Goal: Task Accomplishment & Management: Manage account settings

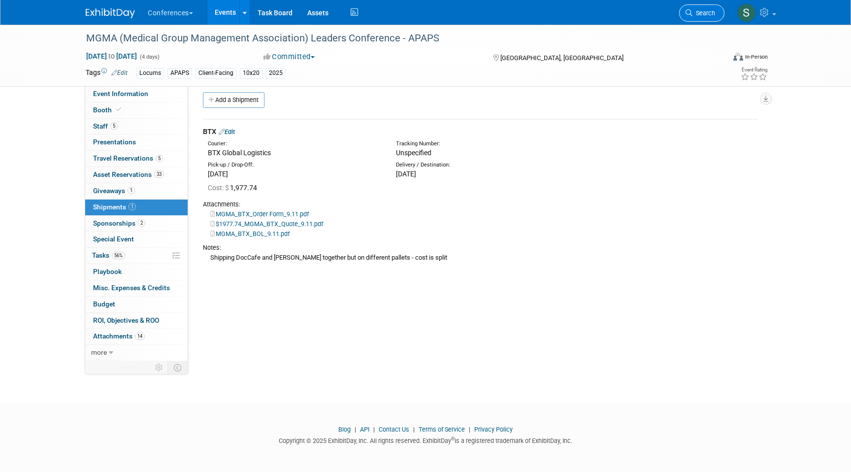
click at [688, 15] on icon at bounding box center [688, 12] width 7 height 7
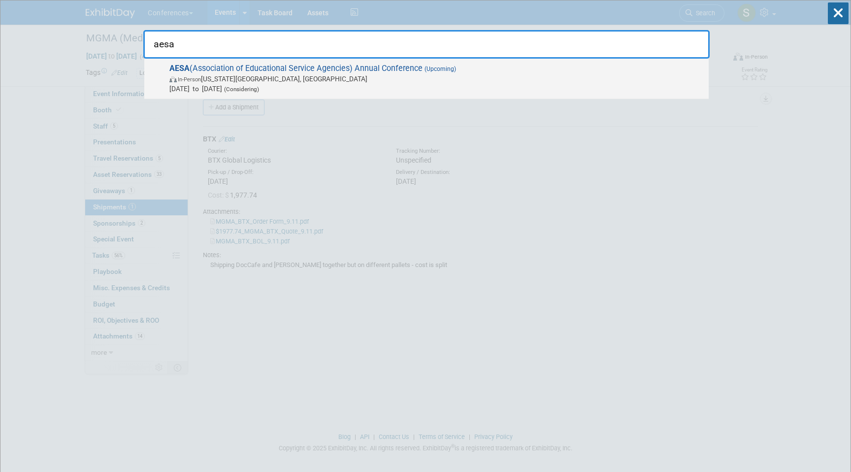
type input "aesa"
click at [407, 77] on span "In-Person [US_STATE][GEOGRAPHIC_DATA], [GEOGRAPHIC_DATA]" at bounding box center [436, 79] width 534 height 10
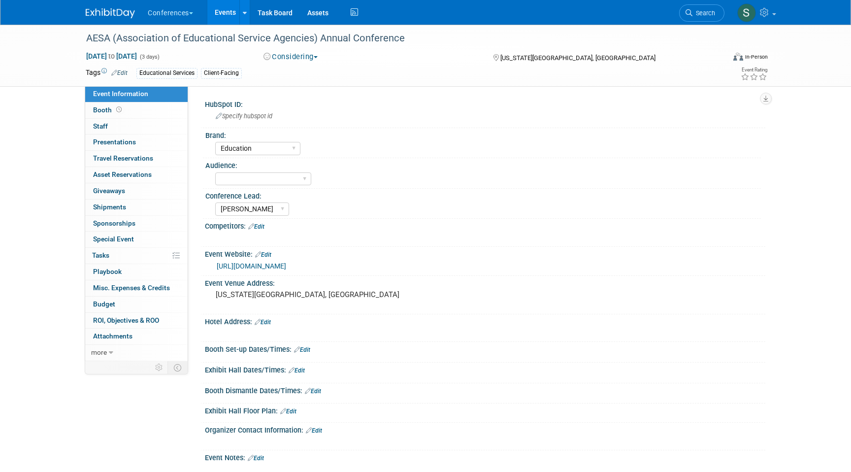
select select "Education"
select select "[PERSON_NAME]"
click at [131, 259] on link "0% Tasks 0%" at bounding box center [136, 256] width 102 height 16
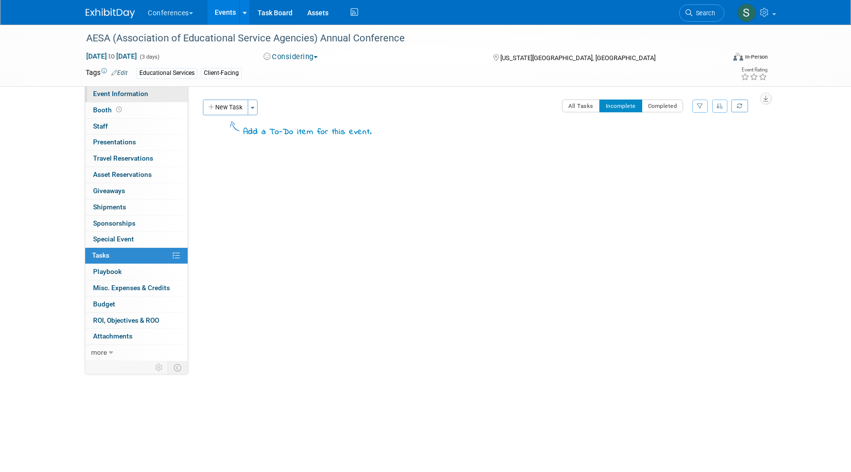
click at [139, 93] on span "Event Information" at bounding box center [120, 94] width 55 height 8
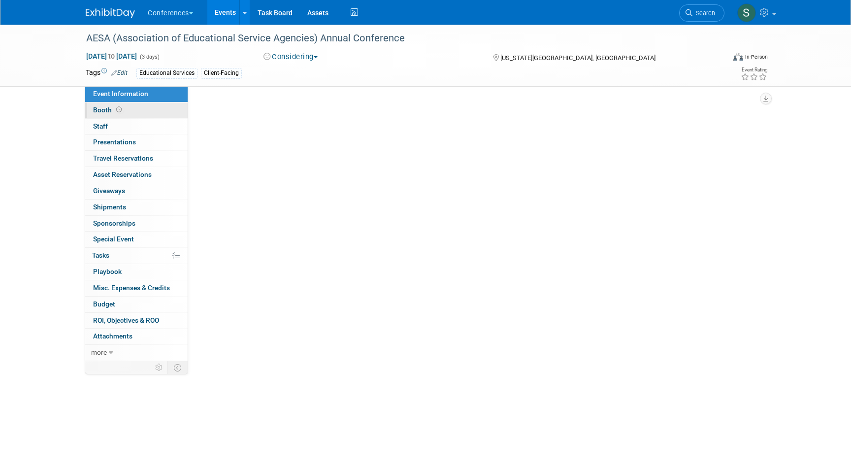
select select "Education"
select select "[PERSON_NAME]"
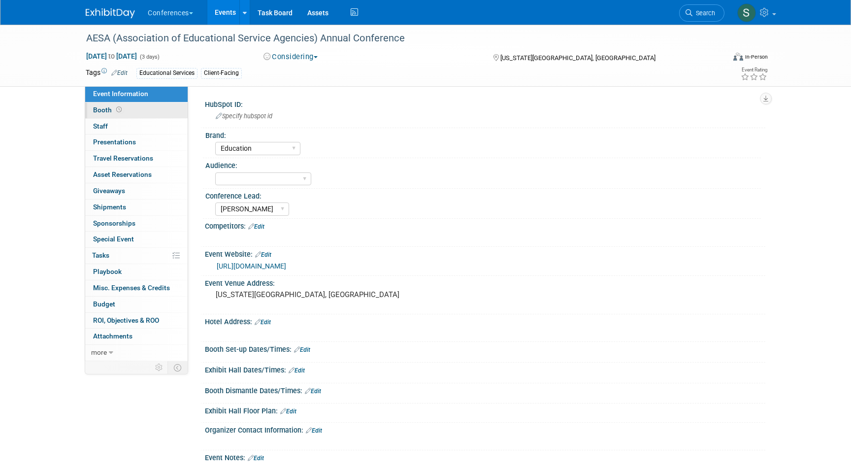
click at [138, 106] on link "Booth" at bounding box center [136, 110] width 102 height 16
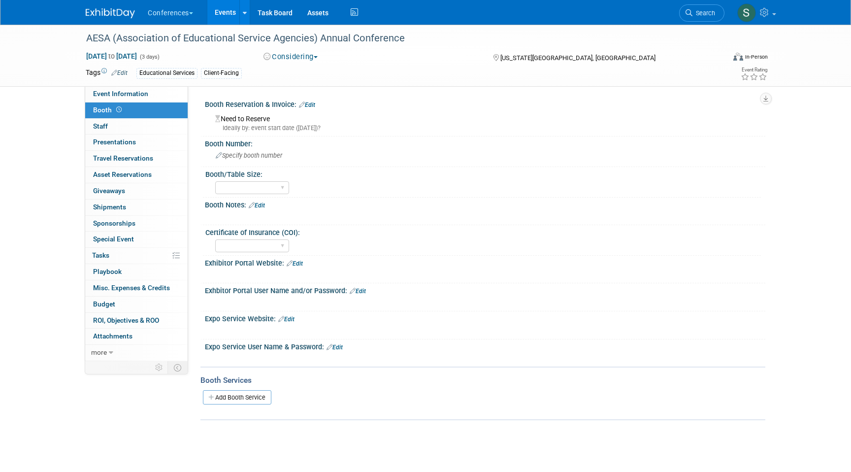
click at [305, 59] on button "Considering" at bounding box center [291, 57] width 62 height 10
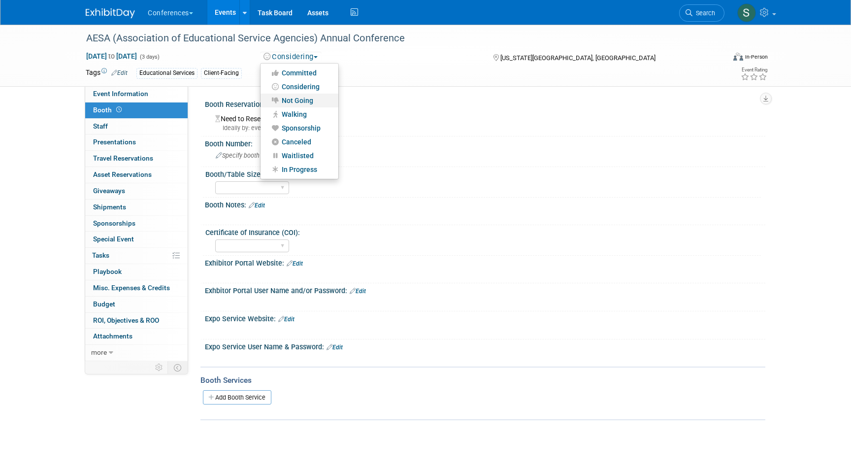
click at [302, 99] on link "Not Going" at bounding box center [299, 101] width 78 height 14
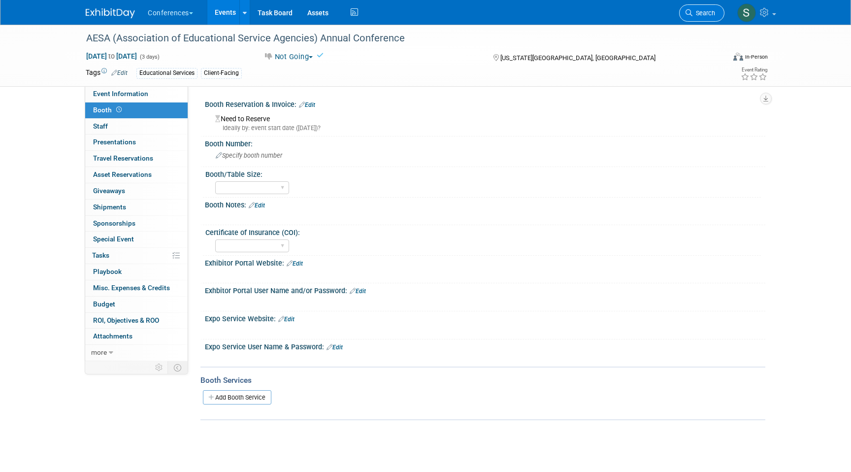
click at [704, 16] on span "Search" at bounding box center [703, 12] width 23 height 7
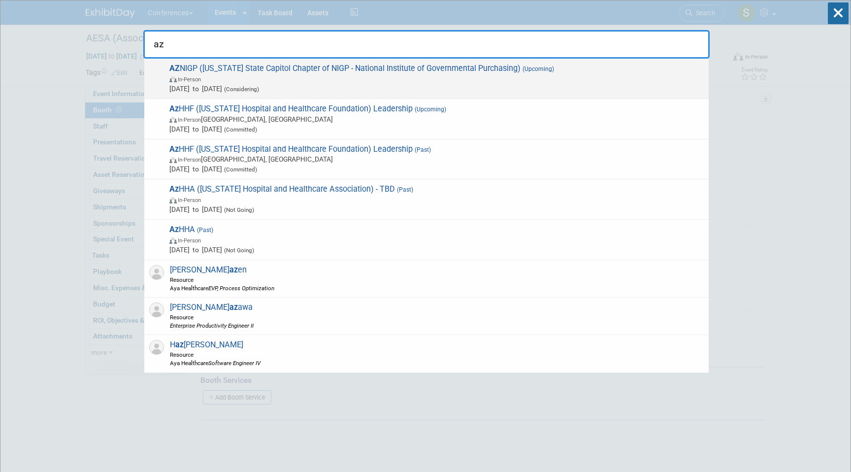
type input "az"
click at [417, 82] on span "In-Person" at bounding box center [436, 79] width 534 height 10
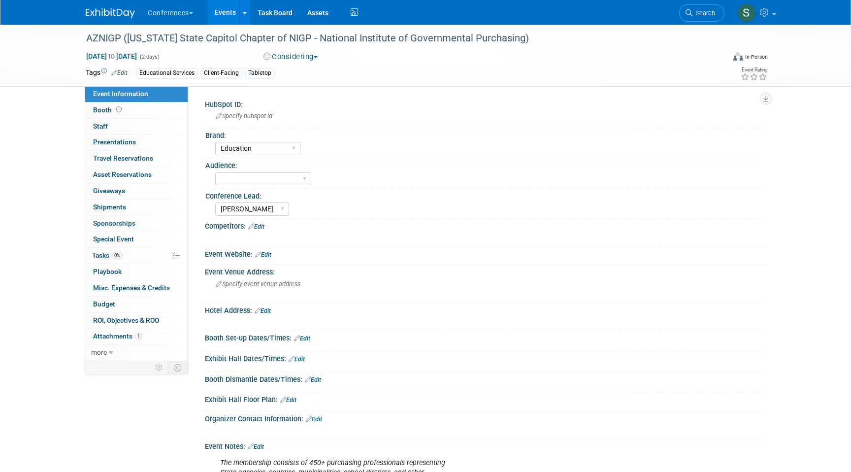
select select "Education"
select select "[PERSON_NAME]"
click at [762, 15] on icon at bounding box center [765, 12] width 11 height 9
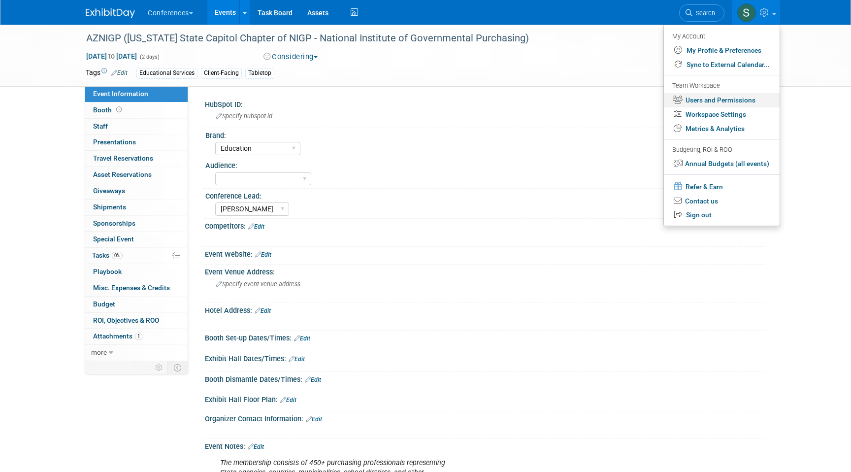
click at [721, 100] on link "Users and Permissions" at bounding box center [722, 100] width 116 height 14
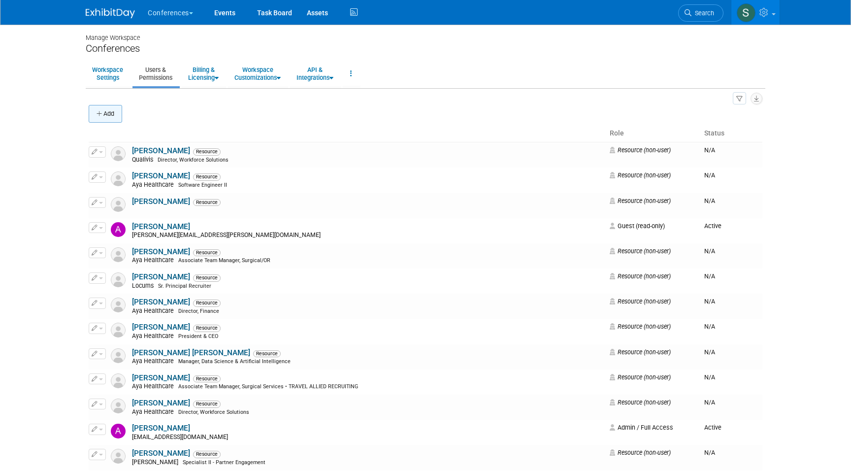
click at [113, 118] on button "Add" at bounding box center [105, 114] width 33 height 18
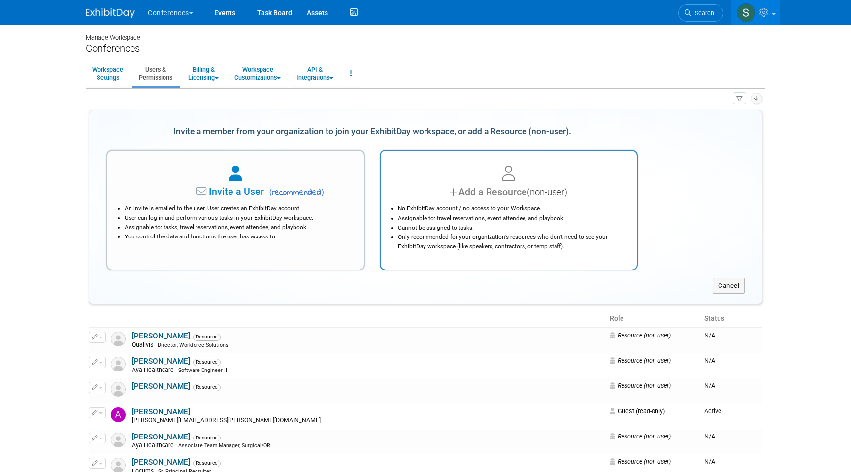
click at [483, 242] on li "Only recommended for your organization's resources who don't need to see your E…" at bounding box center [511, 241] width 227 height 19
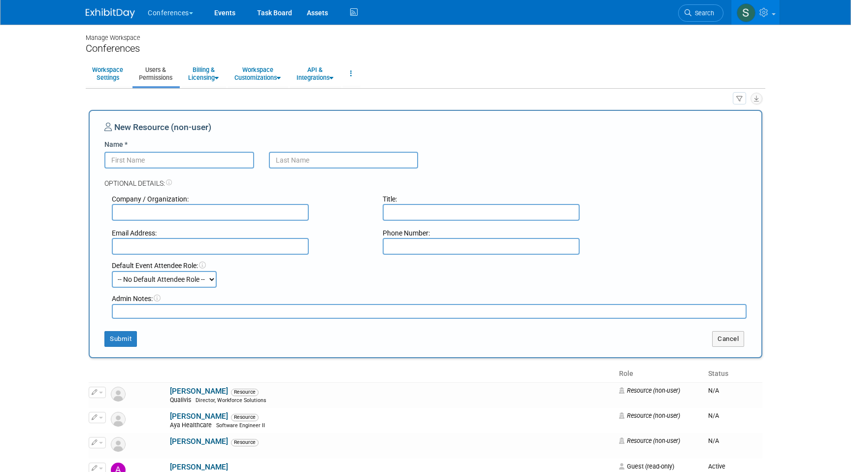
click at [194, 160] on input "Name *" at bounding box center [179, 160] width 150 height 17
type input "Lucy"
click at [308, 167] on input "text" at bounding box center [344, 160] width 150 height 17
type input "Huerta"
click at [215, 215] on input "text" at bounding box center [210, 212] width 197 height 17
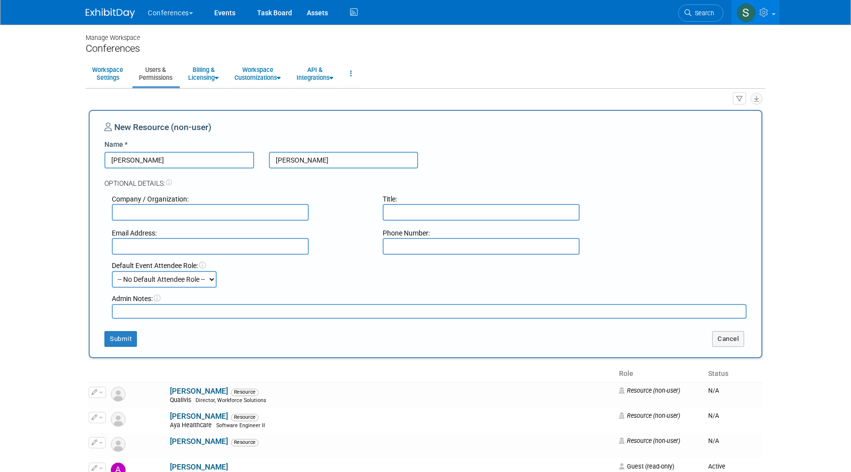
click at [196, 249] on input "text" at bounding box center [210, 246] width 197 height 17
click at [182, 244] on input "text" at bounding box center [210, 246] width 197 height 17
paste input "Lucy.Huerta@ayahealthcare.com"
type input "Lucy.Huerta@ayahealthcare.com"
click at [206, 278] on select "-- No Default Attendee Role -- Account Management Business Development Demonstr…" at bounding box center [164, 279] width 105 height 17
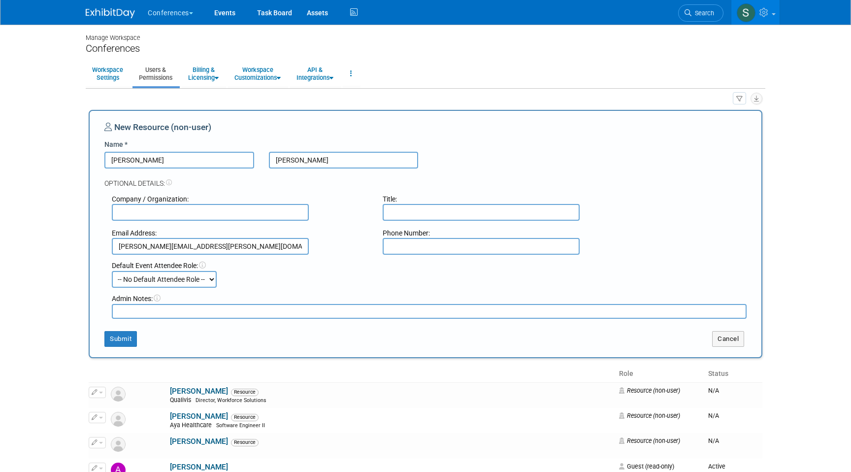
select select "200"
click at [112, 271] on select "-- No Default Attendee Role -- Account Management Business Development Demonstr…" at bounding box center [164, 279] width 105 height 17
click at [151, 214] on input "text" at bounding box center [210, 212] width 197 height 17
type input "Aya Healthcare"
click at [410, 210] on input "text" at bounding box center [481, 212] width 197 height 17
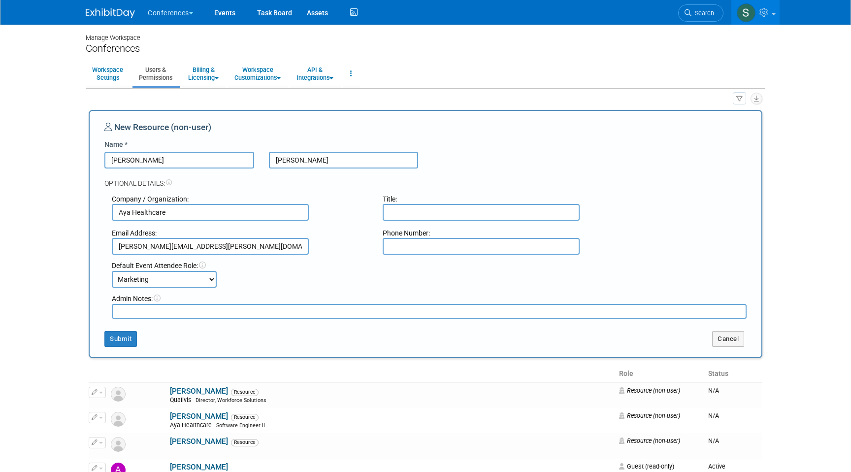
paste input "Sr. Graphic Designer"
type input "Sr. Graphic Designer"
click at [123, 342] on button "Submit" at bounding box center [120, 339] width 32 height 16
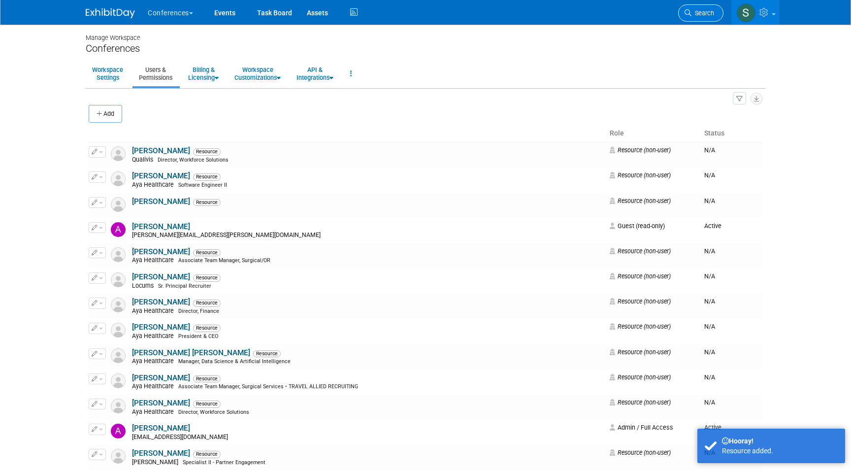
click at [681, 15] on link "Search" at bounding box center [700, 12] width 45 height 17
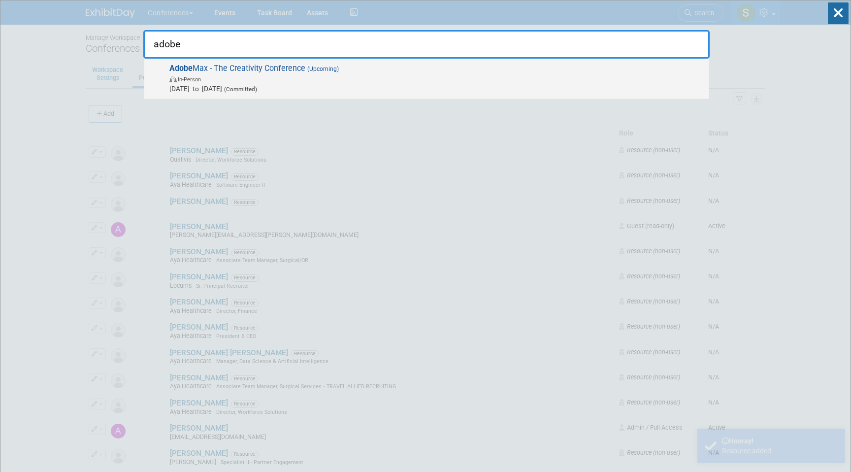
type input "adobe"
click at [207, 93] on span "Oct 28, 2025 to Oct 30, 2025 (Committed)" at bounding box center [436, 89] width 534 height 10
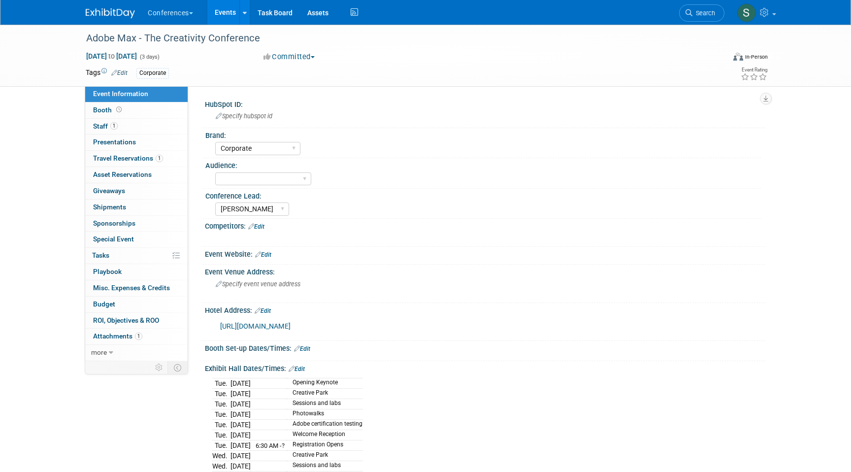
select select "Corporate"
select select "[PERSON_NAME]"
click at [123, 127] on link "1 Staff 1" at bounding box center [136, 127] width 102 height 16
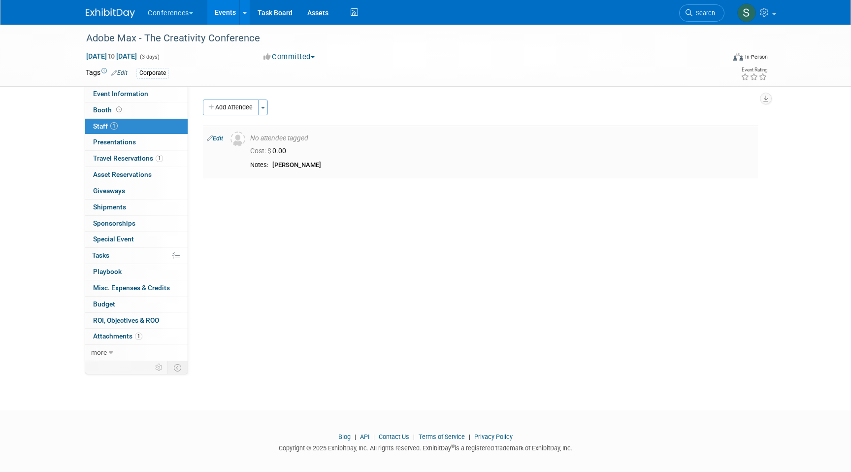
click at [221, 136] on link "Edit" at bounding box center [215, 138] width 16 height 7
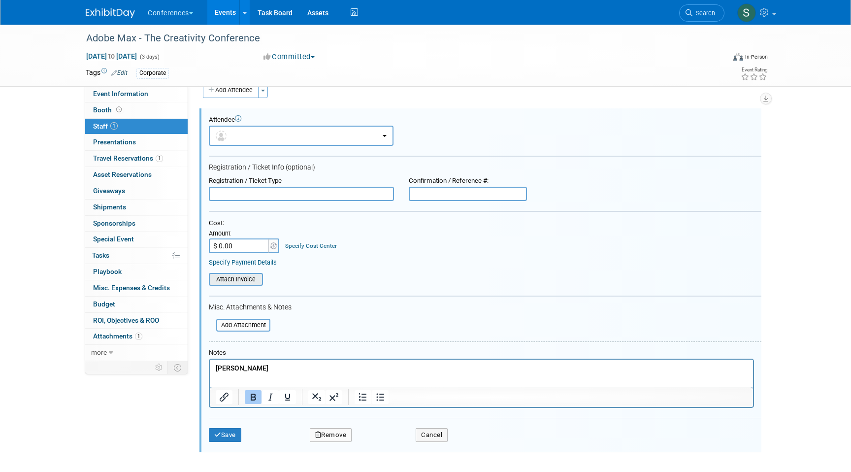
scroll to position [7, 0]
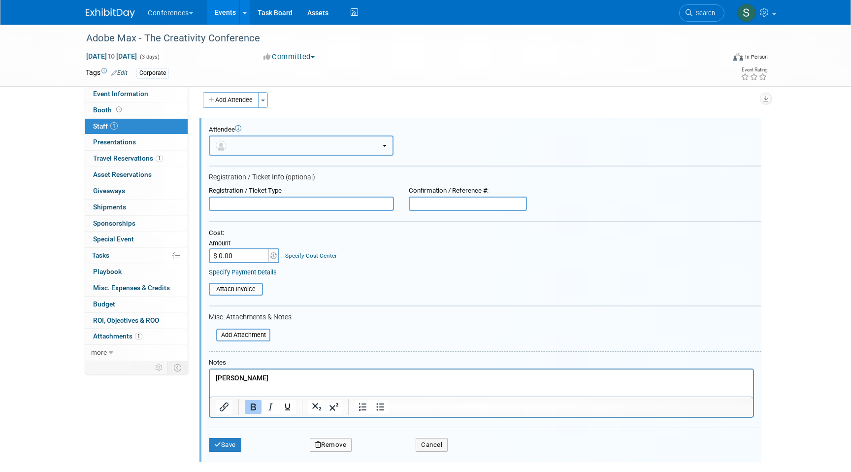
click at [265, 152] on button "button" at bounding box center [301, 145] width 185 height 20
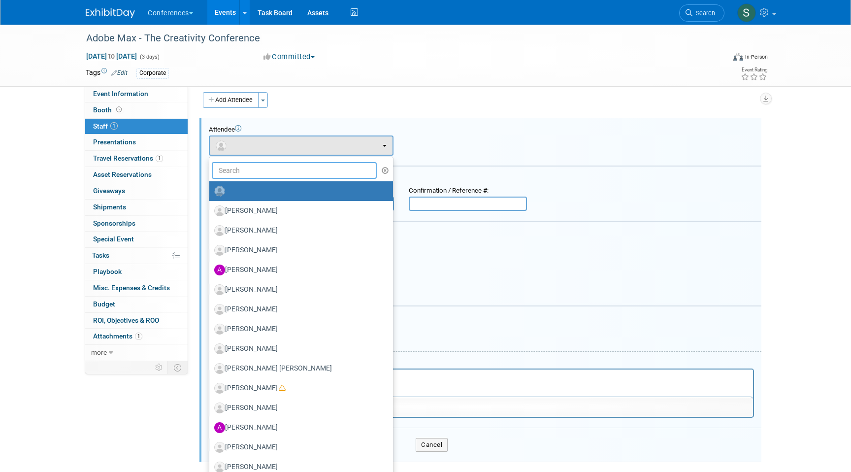
click at [258, 169] on input "text" at bounding box center [294, 170] width 165 height 17
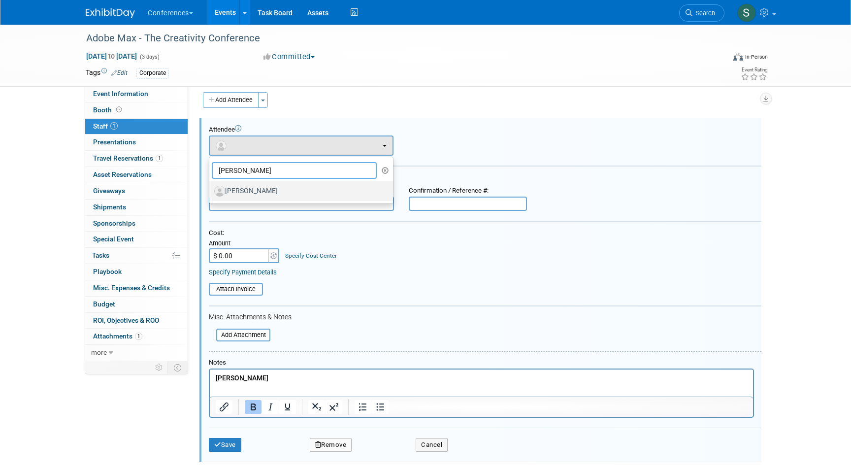
type input "lucy"
click at [276, 188] on label "[PERSON_NAME]" at bounding box center [298, 191] width 169 height 16
click at [211, 188] on input "[PERSON_NAME]" at bounding box center [207, 190] width 6 height 6
select select "5abf59ac-4619-4c16-838e-15264c4f534b"
select select "200"
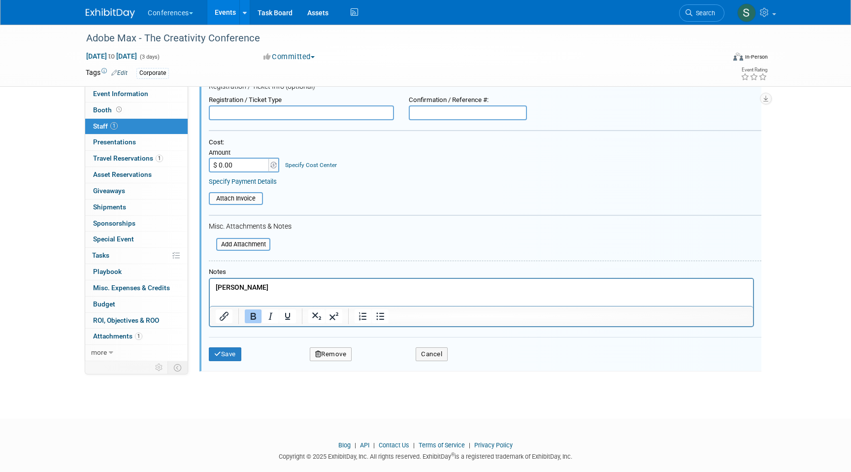
scroll to position [144, 0]
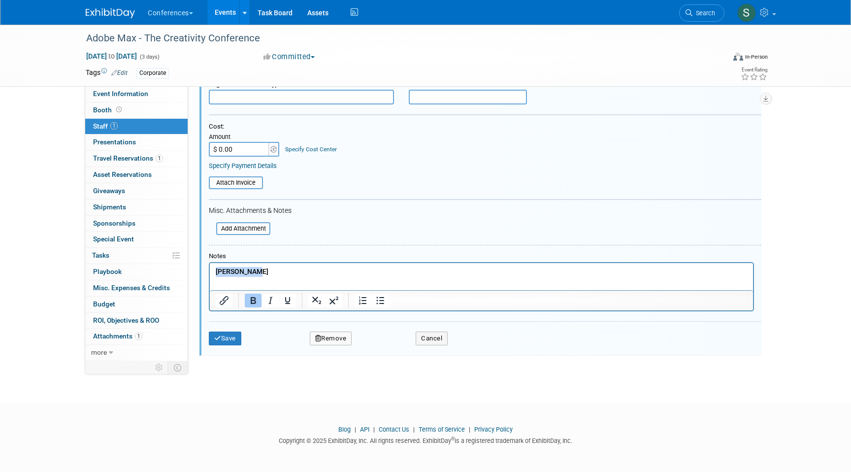
drag, startPoint x: 261, startPoint y: 272, endPoint x: 181, endPoint y: 271, distance: 80.3
click at [210, 271] on html "[PERSON_NAME]" at bounding box center [481, 270] width 543 height 14
click at [226, 336] on button "Save" at bounding box center [225, 338] width 32 height 14
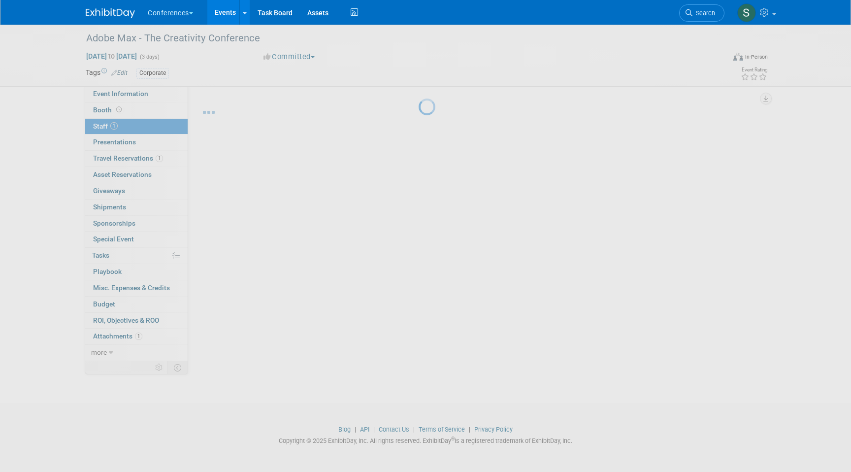
scroll to position [7, 0]
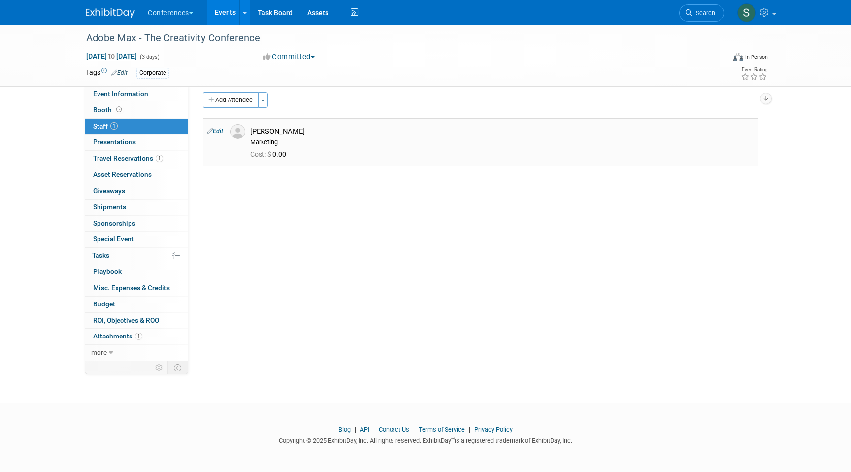
click at [216, 130] on link "Edit" at bounding box center [215, 131] width 16 height 7
select select "5abf59ac-4619-4c16-838e-15264c4f534b"
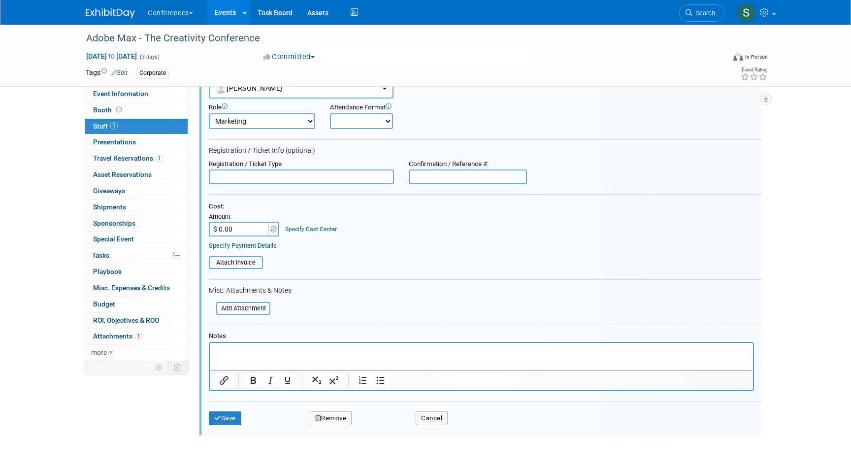
scroll to position [88, 0]
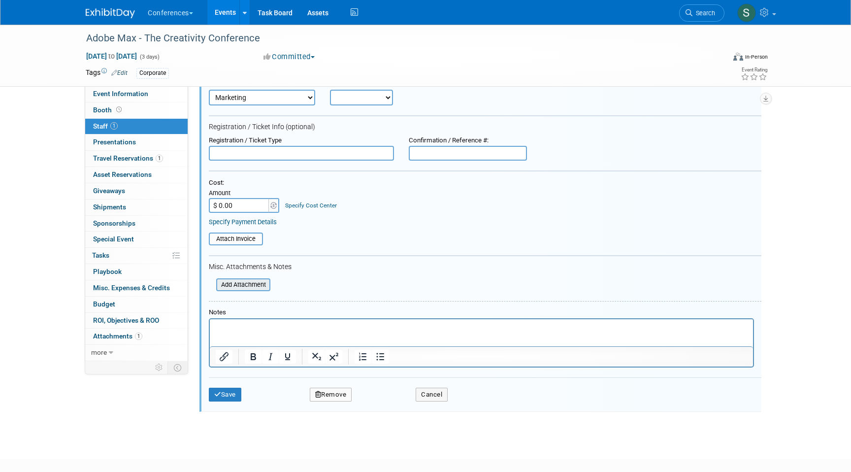
click at [254, 283] on input "file" at bounding box center [210, 284] width 117 height 11
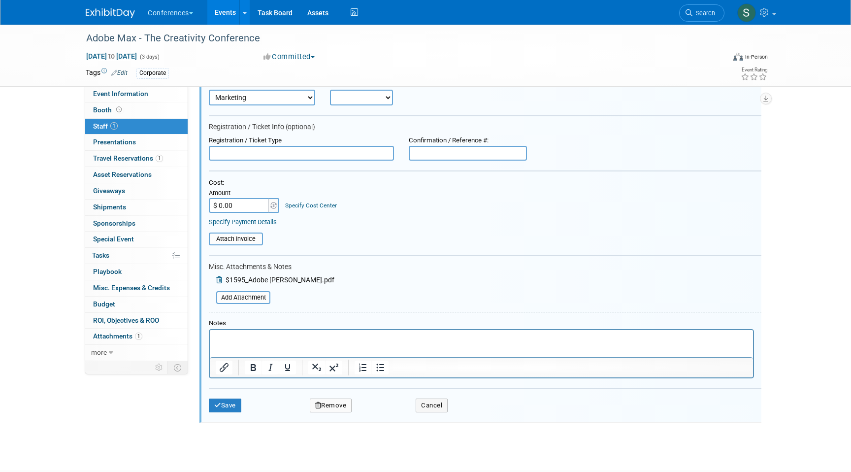
click at [263, 336] on p "Rich Text Area. Press ALT-0 for help." at bounding box center [482, 339] width 532 height 10
click at [229, 411] on button "Save" at bounding box center [225, 405] width 32 height 14
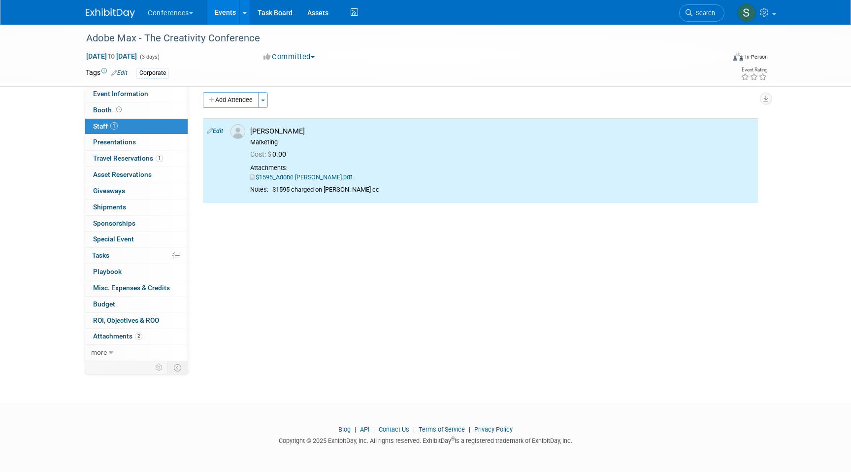
scroll to position [0, 0]
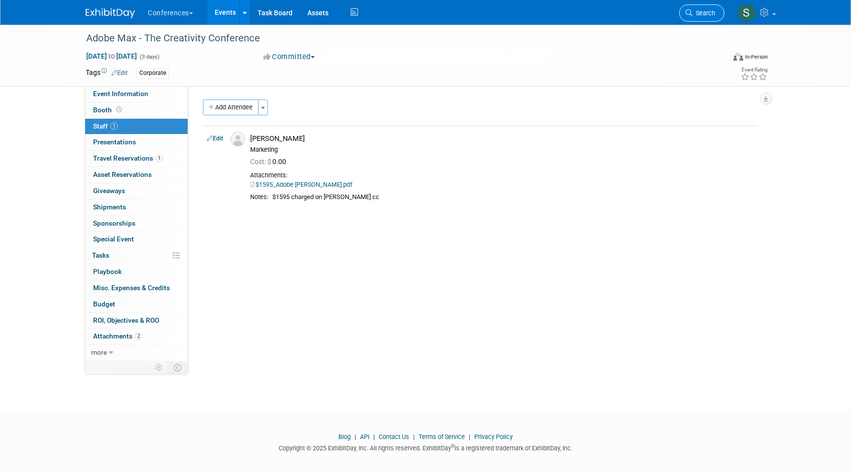
click at [703, 16] on span "Search" at bounding box center [703, 12] width 23 height 7
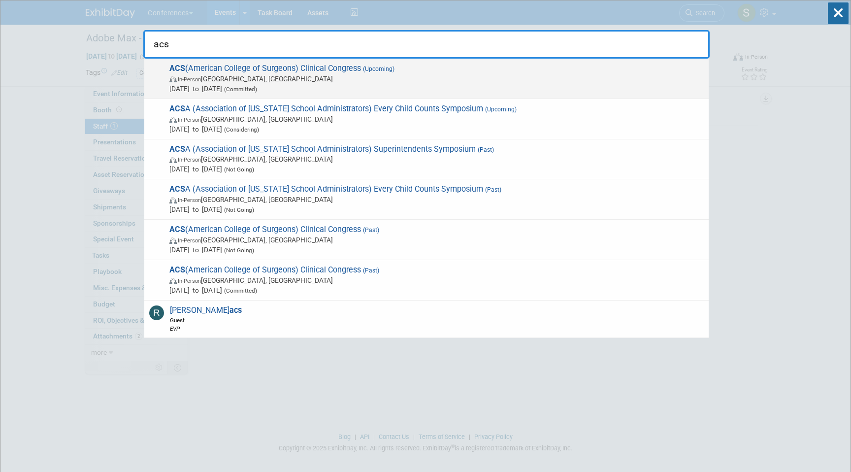
type input "acs"
click at [363, 82] on span "In-Person Chicago, IL" at bounding box center [436, 79] width 534 height 10
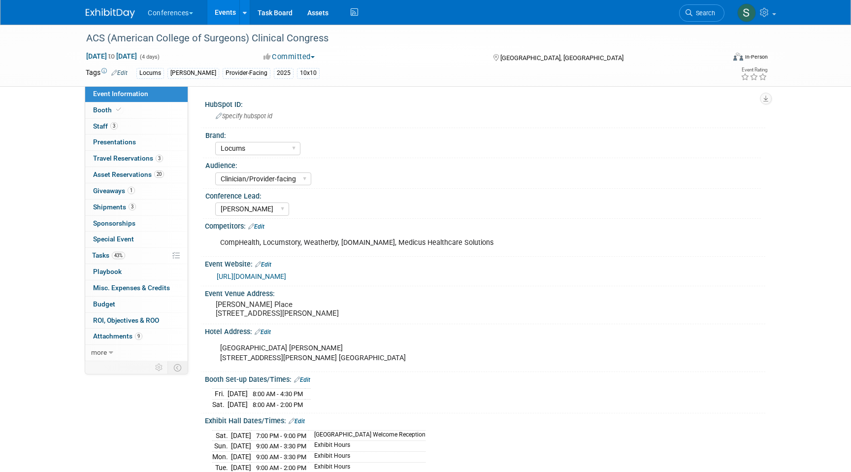
select select "Locums"
select select "Clinician/Provider-facing"
select select "[PERSON_NAME]"
click at [138, 162] on link "3 Travel Reservations 3" at bounding box center [136, 159] width 102 height 16
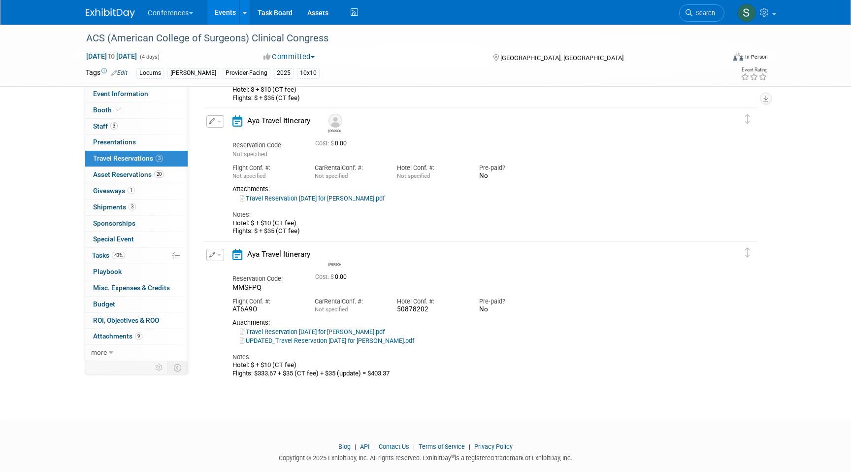
scroll to position [135, 0]
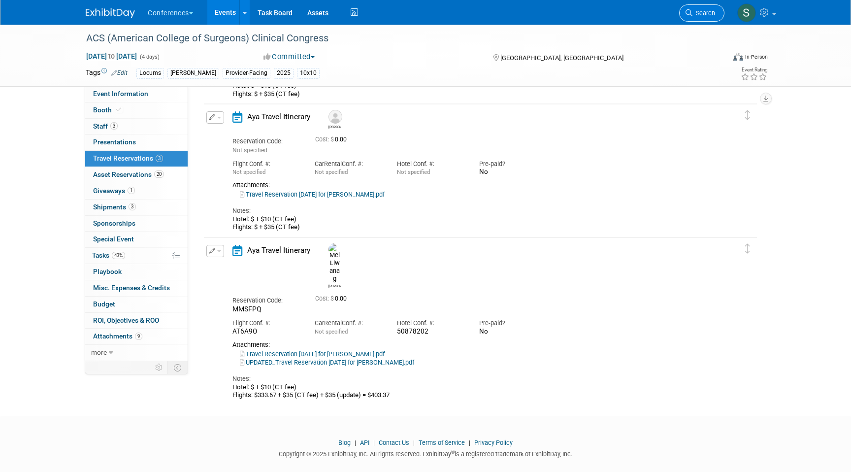
click at [702, 18] on link "Search" at bounding box center [701, 12] width 45 height 17
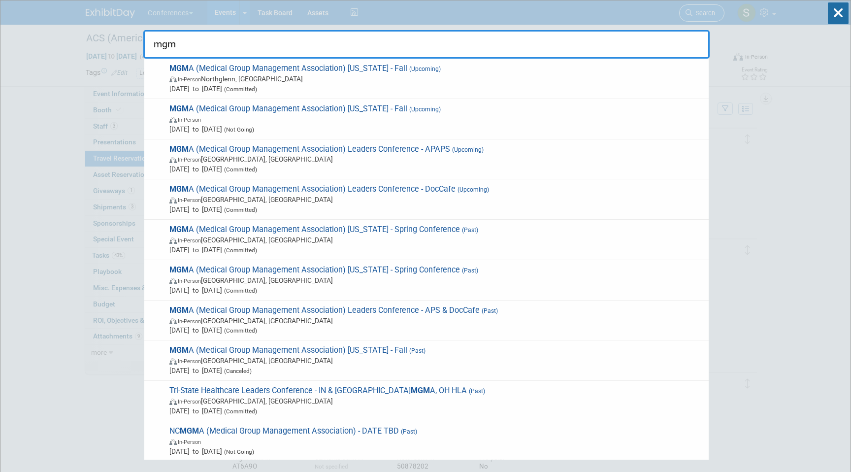
type input "mgma"
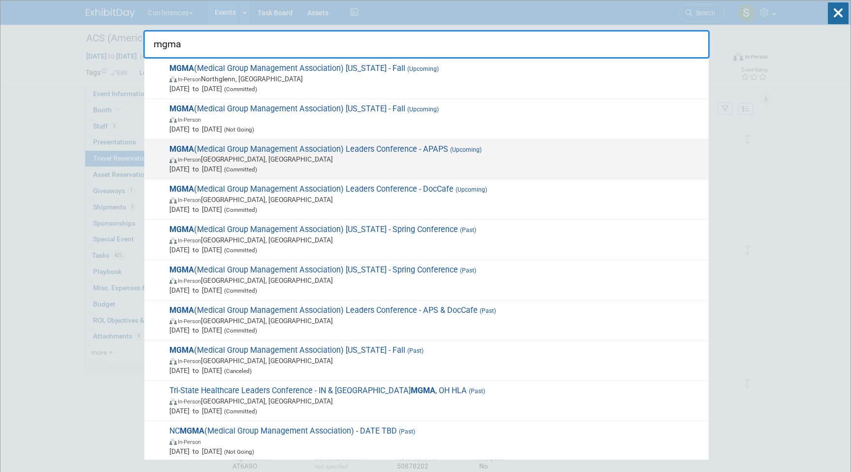
click at [534, 165] on span "Sep 27, 2025 to Sep 30, 2025 (Committed)" at bounding box center [436, 169] width 534 height 10
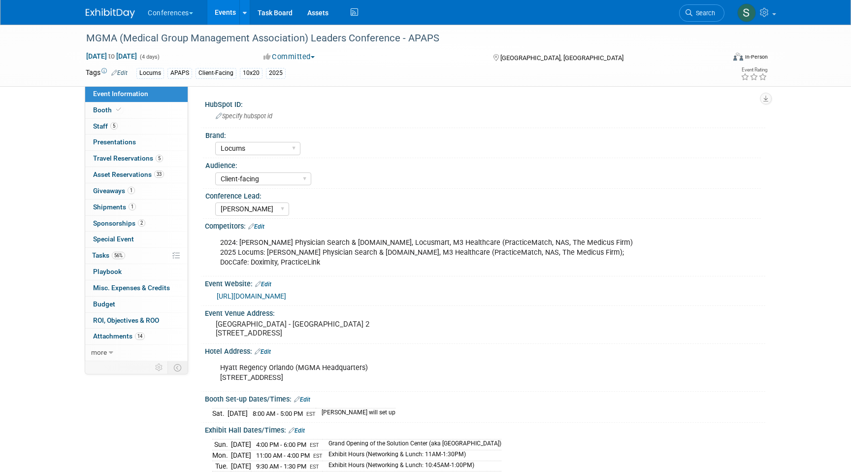
select select "Locums"
select select "Client-facing"
select select "[PERSON_NAME]"
click at [138, 161] on span "Travel Reservations 5" at bounding box center [128, 158] width 70 height 8
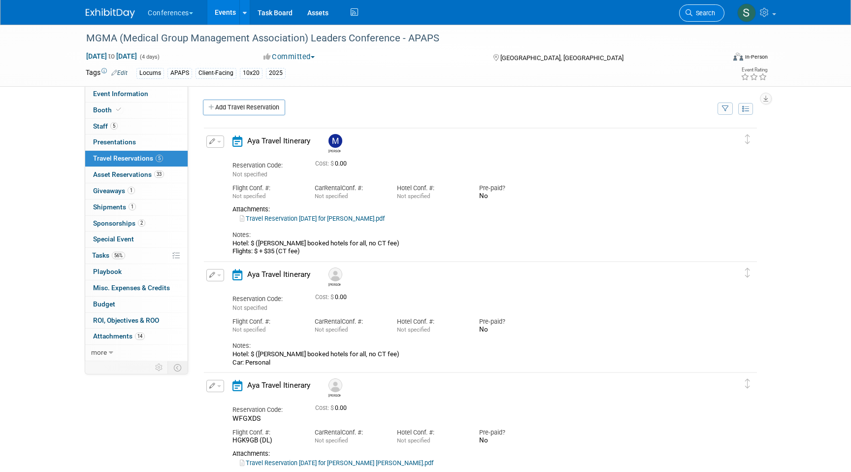
click at [692, 18] on link "Search" at bounding box center [701, 12] width 45 height 17
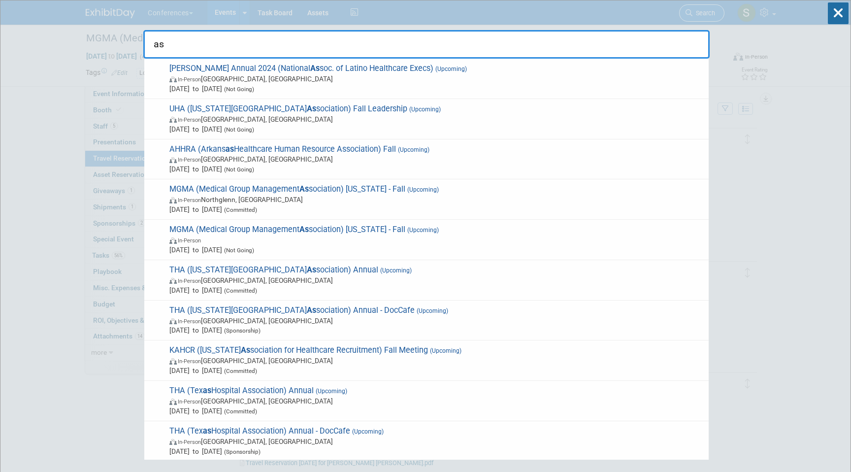
type input "asa"
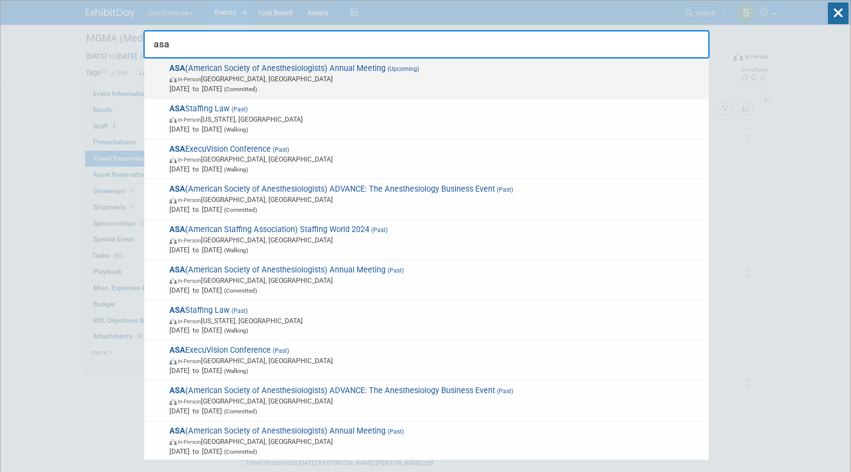
click at [344, 82] on span "In-Person [GEOGRAPHIC_DATA], [GEOGRAPHIC_DATA]" at bounding box center [436, 79] width 534 height 10
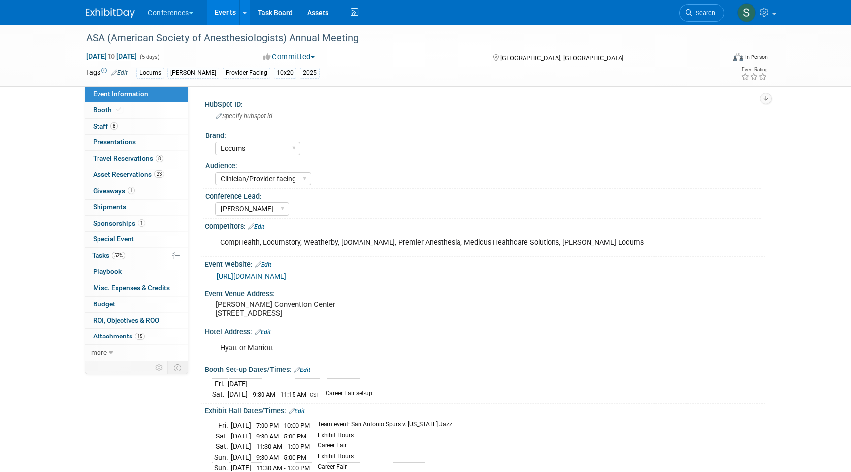
select select "Locums"
select select "Clinician/Provider-facing"
select select "[PERSON_NAME]"
click at [157, 172] on span "23" at bounding box center [159, 173] width 10 height 7
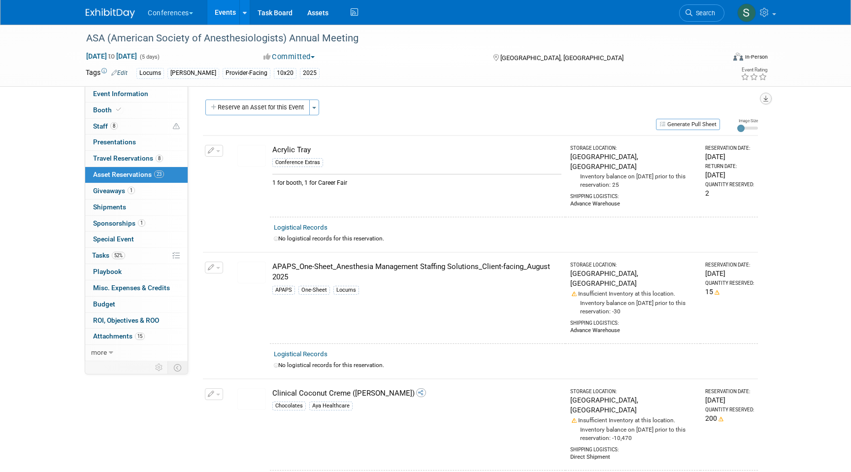
click at [768, 94] on button "button" at bounding box center [766, 99] width 12 height 12
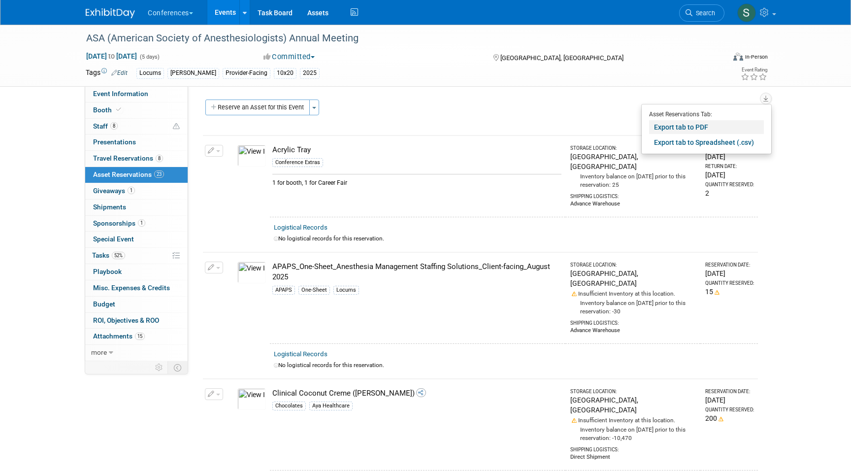
click at [724, 124] on link "Export tab to PDF" at bounding box center [706, 127] width 115 height 14
click at [700, 15] on span "Search" at bounding box center [703, 12] width 23 height 7
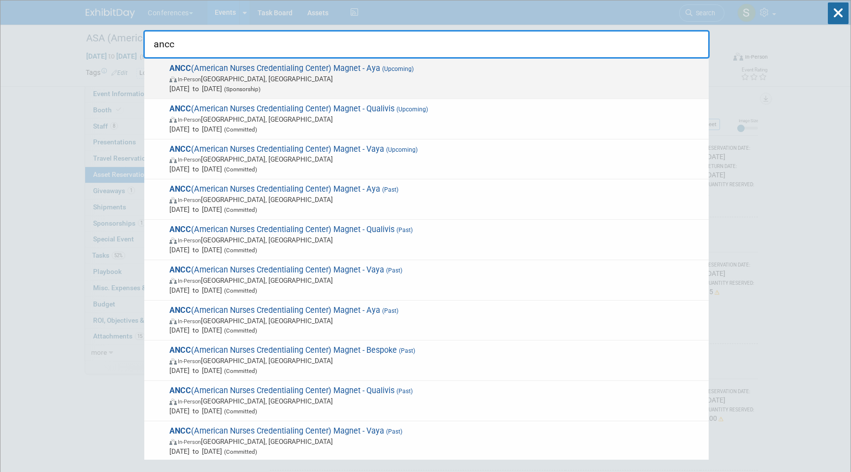
type input "ancc"
click at [421, 84] on span "Oct 8, 2025 to Oct 10, 2025 (Sponsorship)" at bounding box center [436, 89] width 534 height 10
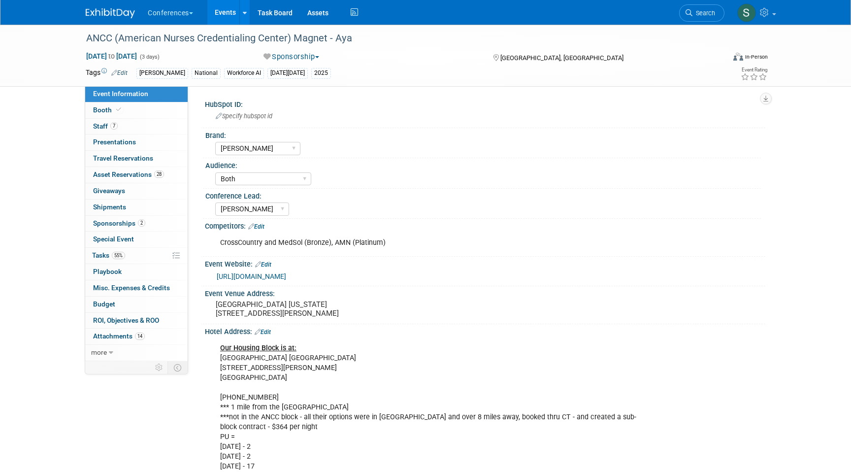
select select "[PERSON_NAME]"
select select "Both"
select select "[PERSON_NAME]"
click at [168, 173] on link "28 Asset Reservations 28" at bounding box center [136, 175] width 102 height 16
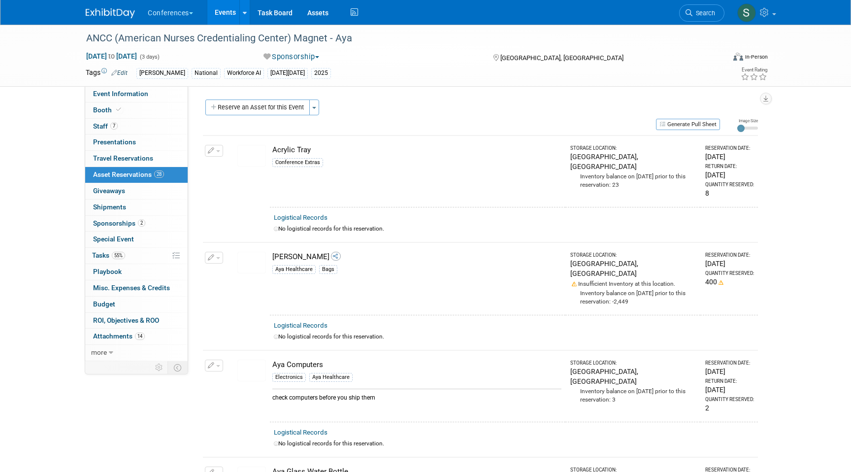
click at [740, 37] on div "ANCC (American Nurses Credentialing Center) Magnet - Aya" at bounding box center [426, 38] width 697 height 27
click at [765, 100] on icon "button" at bounding box center [765, 99] width 5 height 6
click at [732, 125] on link "Export tab to PDF" at bounding box center [706, 127] width 115 height 14
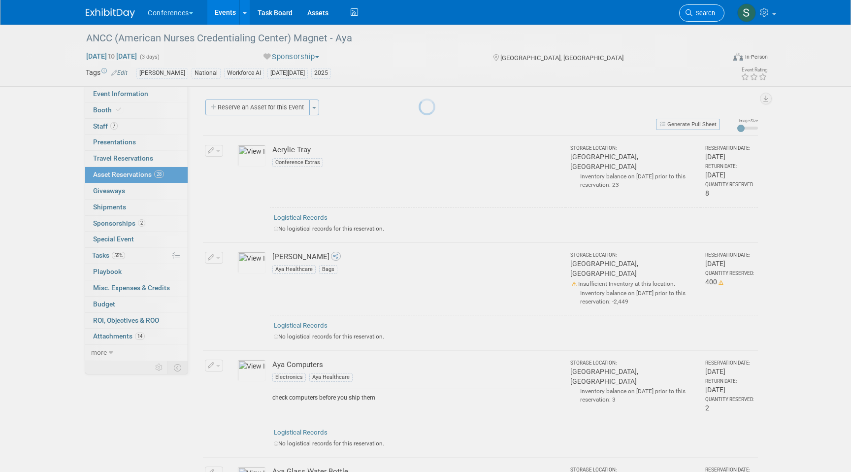
click at [712, 11] on span "Search" at bounding box center [703, 12] width 23 height 7
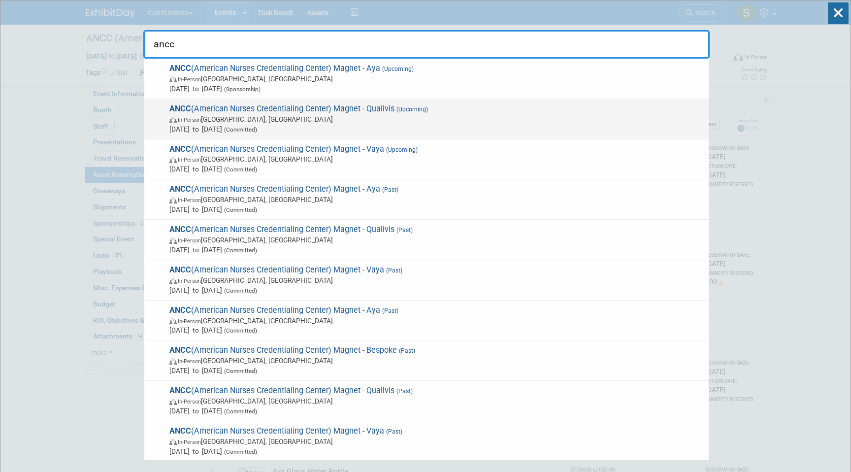
type input "ancc"
click at [408, 120] on span "In-Person Atlanta, GA" at bounding box center [436, 119] width 534 height 10
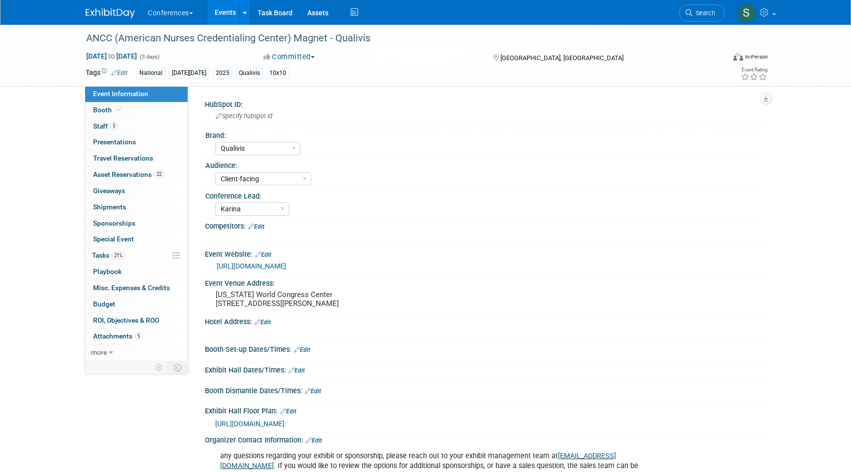
select select "Qualivis"
select select "Client-facing"
select select "Karina"
click at [166, 172] on link "22 Asset Reservations 22" at bounding box center [136, 175] width 102 height 16
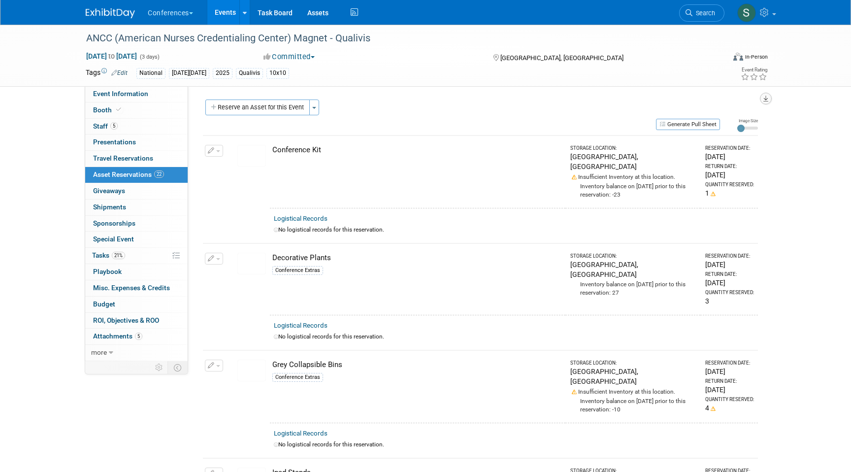
click at [764, 99] on icon "button" at bounding box center [765, 99] width 5 height 6
click at [720, 129] on link "Export tab to PDF" at bounding box center [706, 127] width 115 height 14
click at [717, 10] on link "Search" at bounding box center [701, 12] width 45 height 17
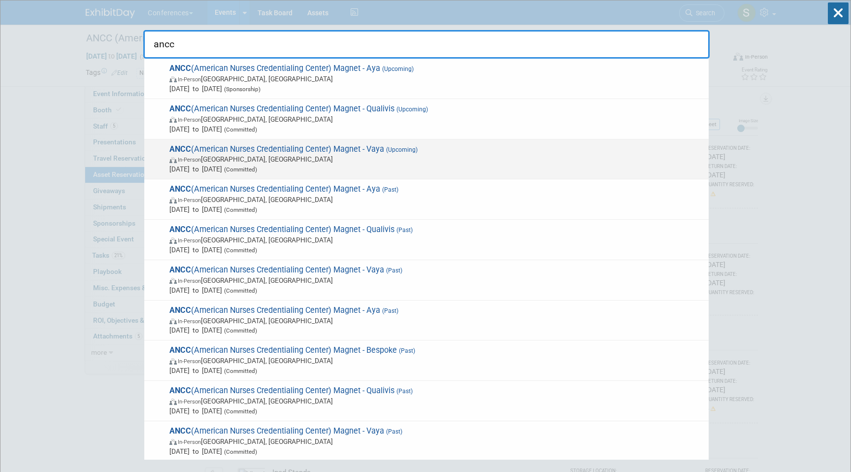
type input "ancc"
click at [453, 160] on span "In-Person Atlanta, GA" at bounding box center [436, 159] width 534 height 10
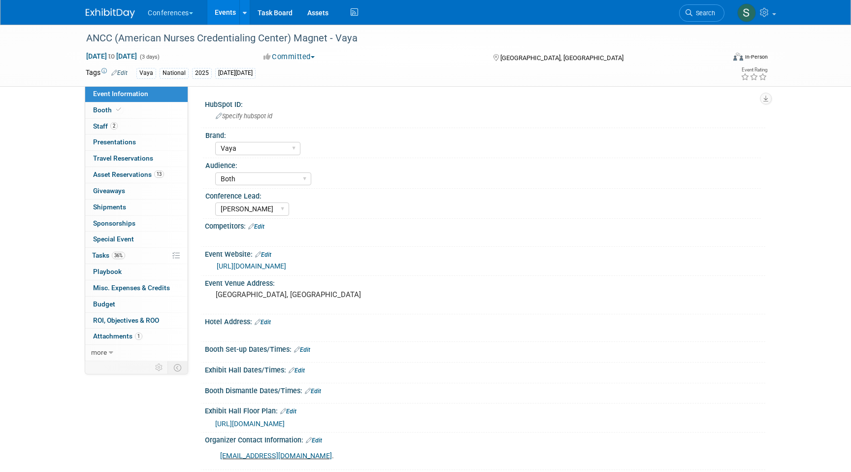
select select "Vaya"
select select "Both"
select select "[PERSON_NAME]"
click at [141, 175] on span "Asset Reservations 13" at bounding box center [128, 174] width 71 height 8
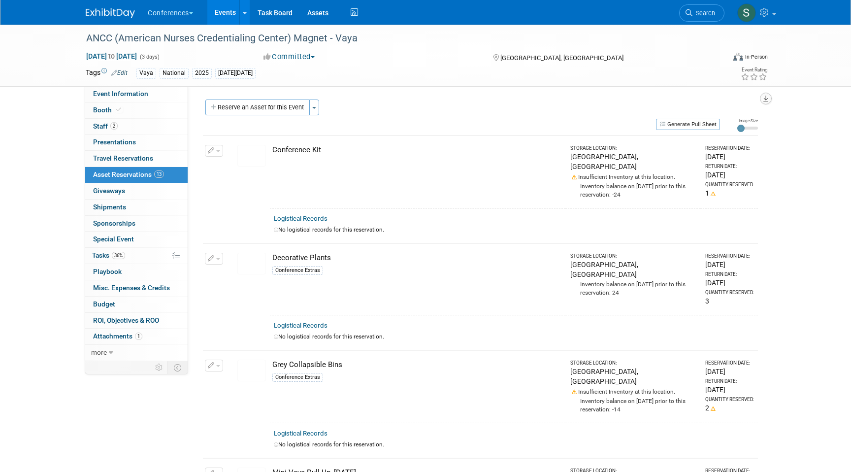
click at [767, 98] on icon "button" at bounding box center [765, 99] width 5 height 6
click at [724, 127] on link "Export tab to PDF" at bounding box center [706, 127] width 115 height 14
click at [322, 14] on link "Assets" at bounding box center [318, 12] width 36 height 25
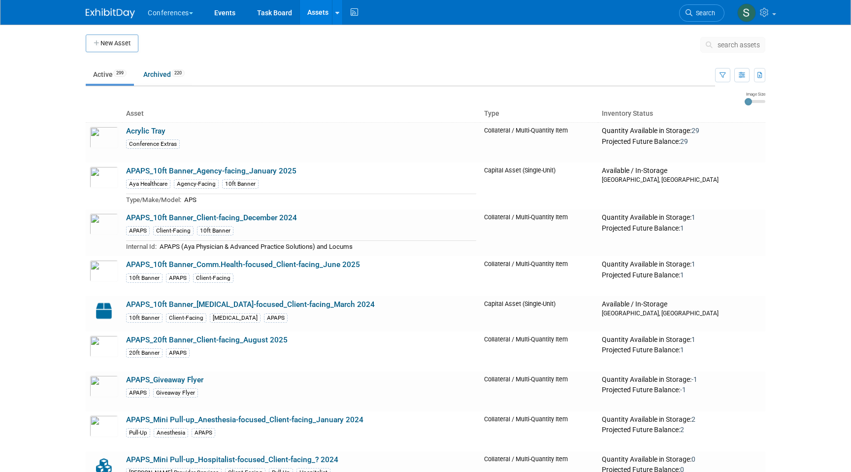
click at [741, 44] on span "search assets" at bounding box center [738, 45] width 42 height 8
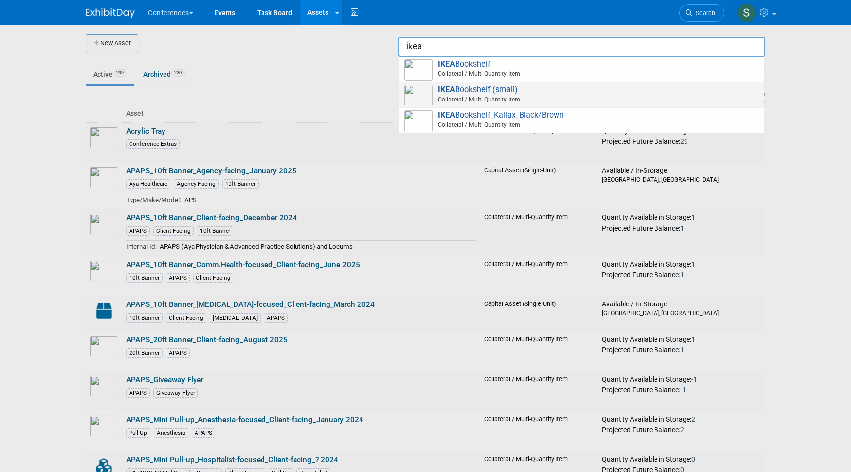
click at [510, 100] on span "Collateral / Multi-Quantity Item" at bounding box center [583, 99] width 352 height 9
type input "IKEA Bookshelf (small)"
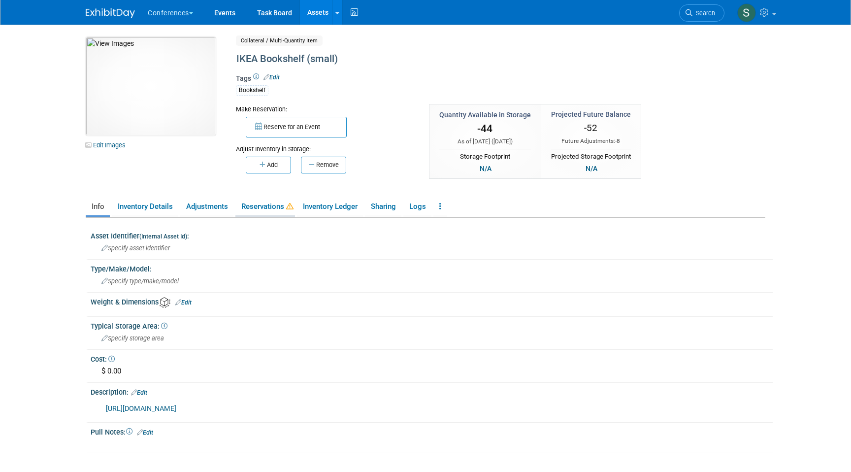
click at [270, 209] on link "Reservations" at bounding box center [265, 206] width 60 height 17
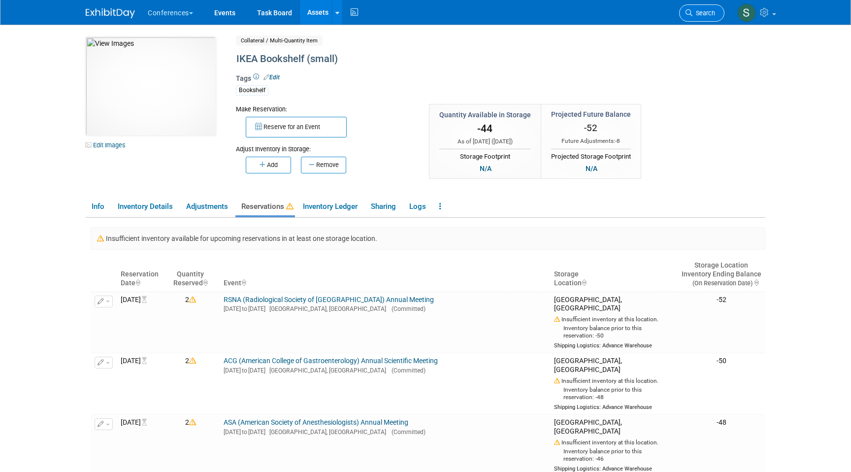
click at [708, 14] on span "Search" at bounding box center [703, 12] width 23 height 7
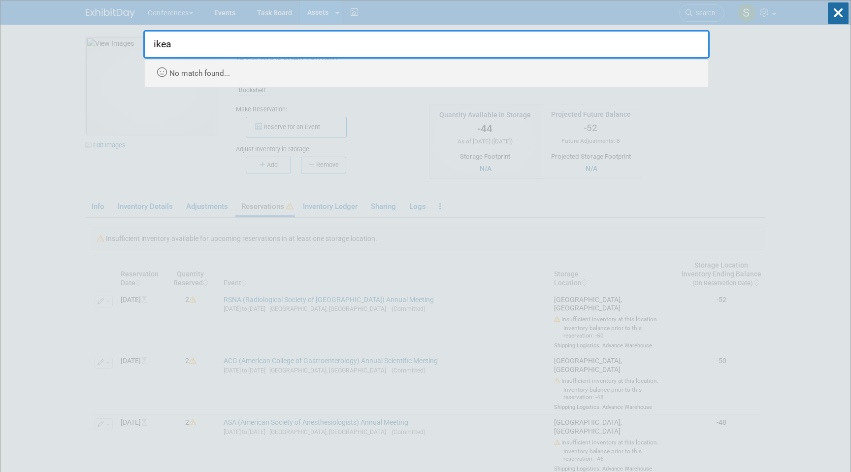
type input "ikea"
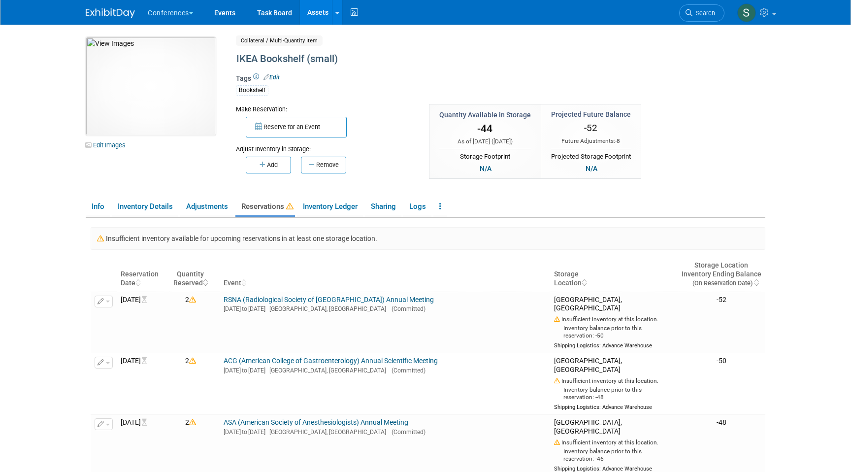
click at [312, 24] on link "Assets" at bounding box center [318, 12] width 36 height 25
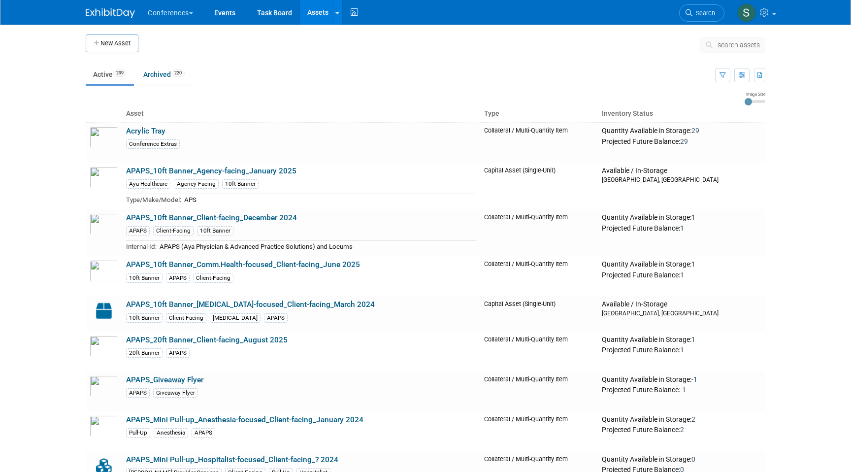
click at [725, 48] on span "search assets" at bounding box center [738, 45] width 42 height 8
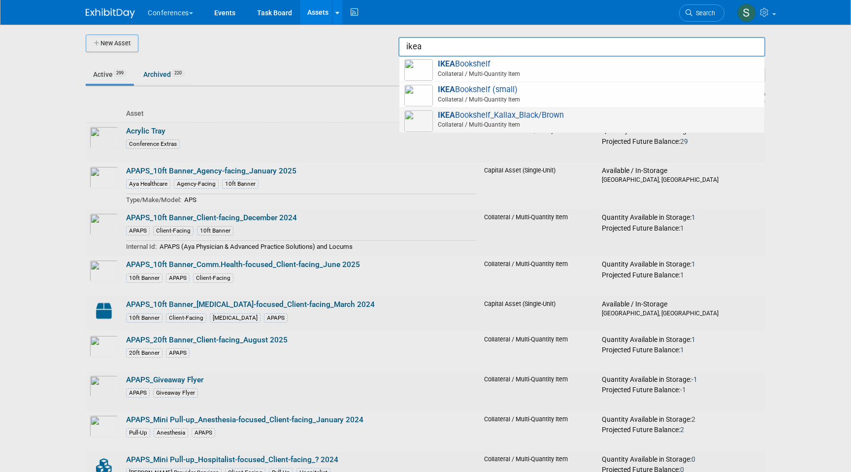
click at [447, 120] on span "IKEA Bookshelf_Kallax_Black/Brown Collateral / Multi-Quantity Item" at bounding box center [581, 120] width 355 height 20
type input "IKEA Bookshelf_Kallax_Black/Brown"
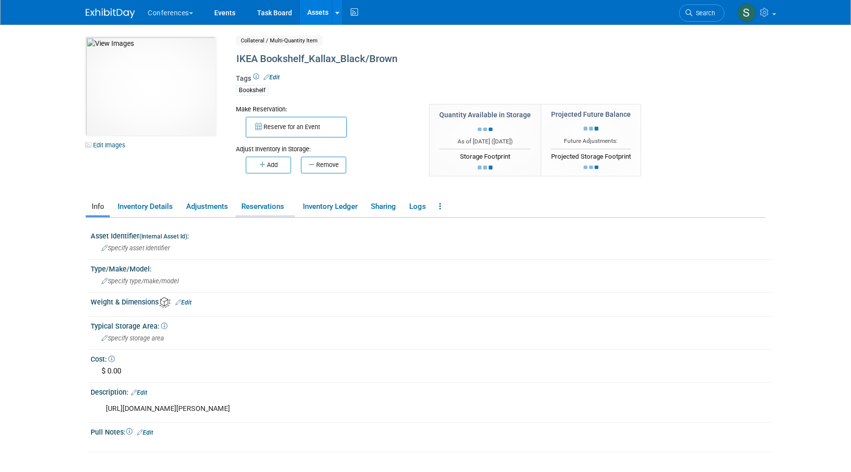
click at [268, 211] on link "Reservations" at bounding box center [265, 206] width 60 height 17
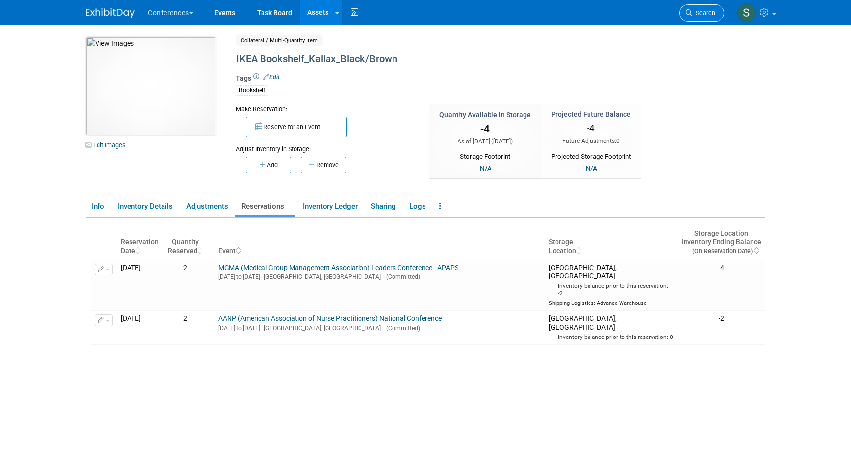
click at [694, 20] on link "Search" at bounding box center [701, 12] width 45 height 17
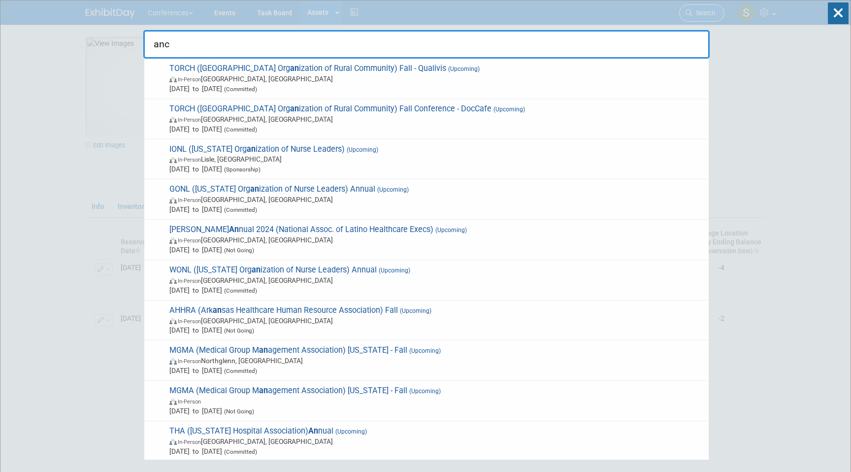
type input "ancc"
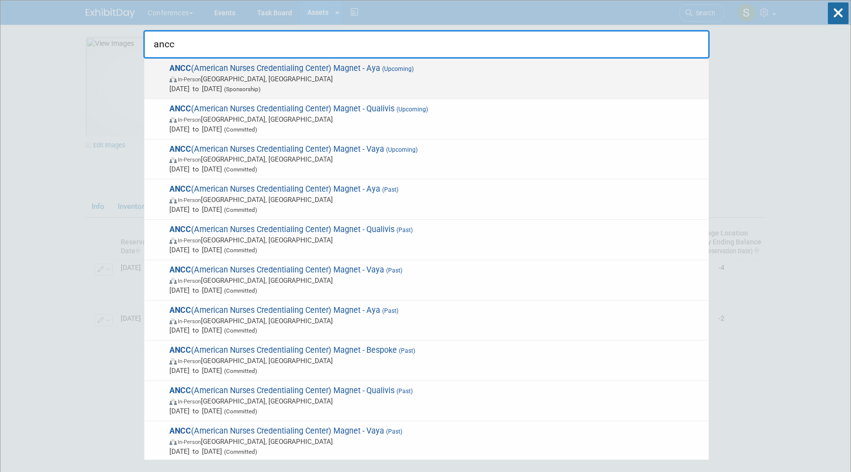
click at [376, 84] on span "[DATE] to [DATE] (Sponsorship)" at bounding box center [436, 89] width 534 height 10
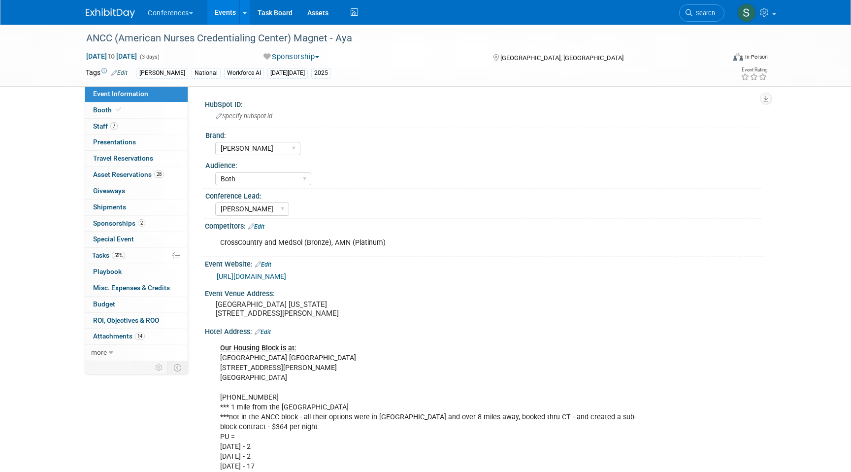
select select "Aya"
select select "Both"
select select "Stephanie"
click at [134, 108] on link "Booth" at bounding box center [136, 110] width 102 height 16
select select "20'x30'"
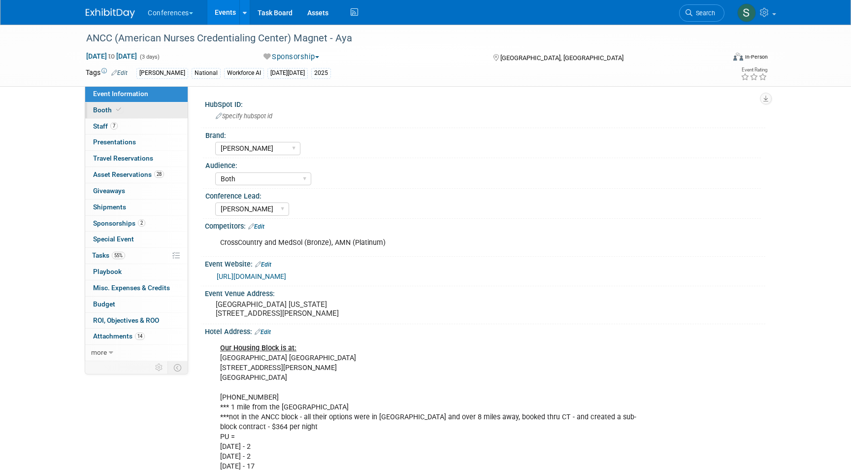
select select "Yes"
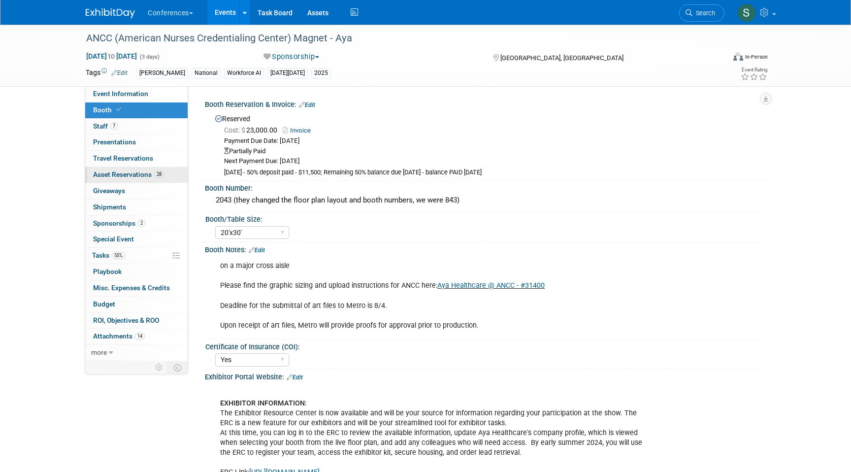
click at [126, 170] on span "Asset Reservations 28" at bounding box center [128, 174] width 71 height 8
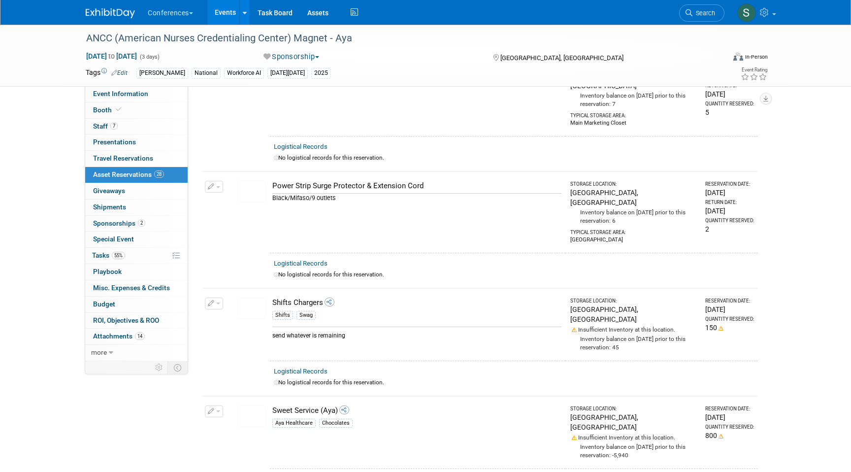
scroll to position [2604, 0]
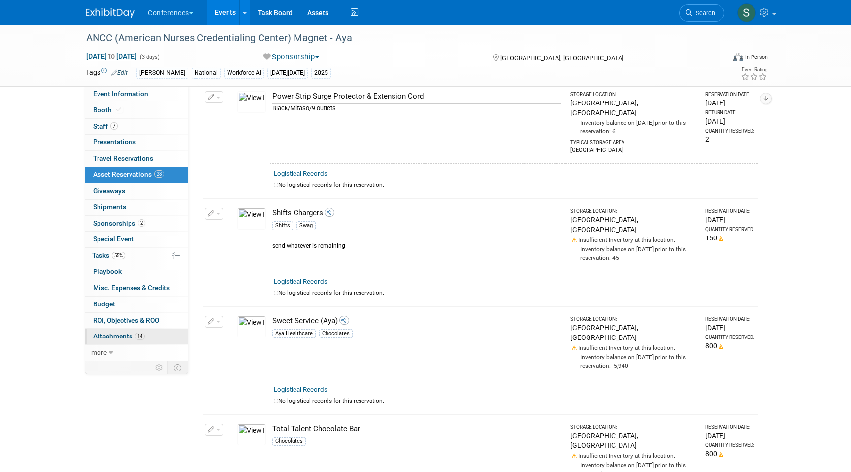
click at [146, 336] on link "14 Attachments 14" at bounding box center [136, 336] width 102 height 16
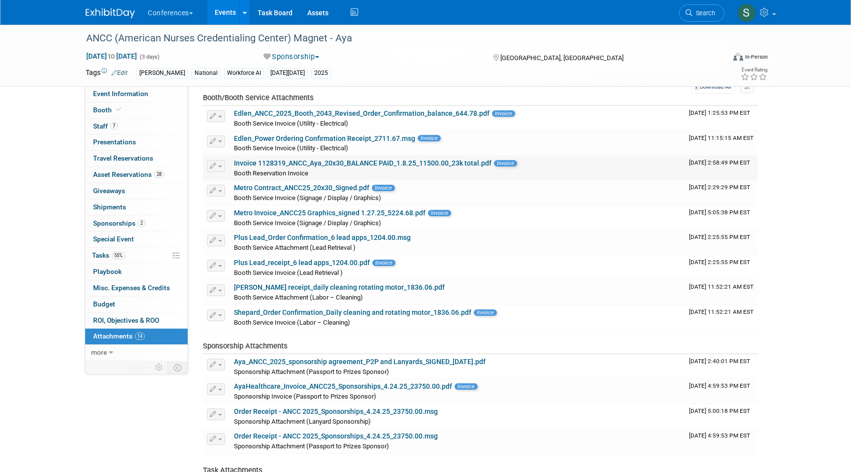
scroll to position [47, 0]
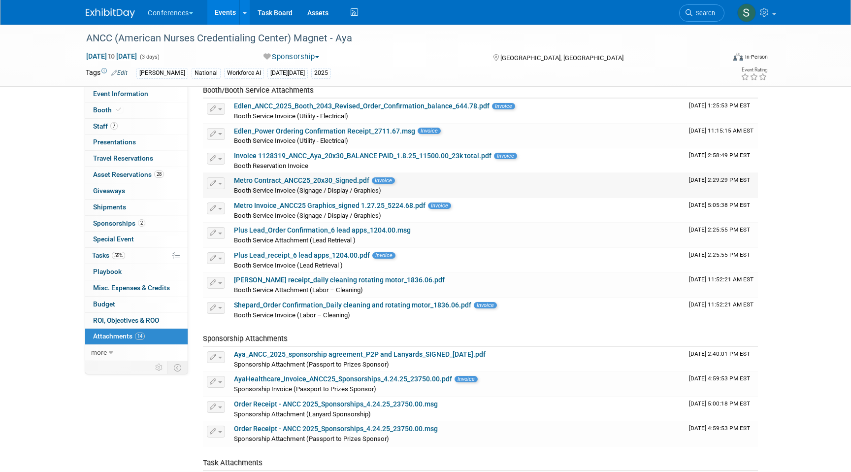
click at [355, 179] on link "Metro Contract_ANCC25_20x30_Signed.pdf" at bounding box center [301, 180] width 135 height 8
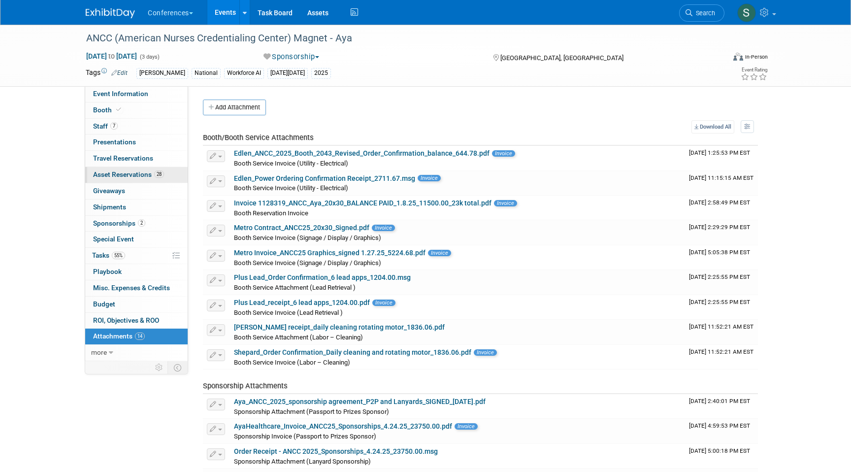
click at [137, 175] on span "Asset Reservations 28" at bounding box center [128, 174] width 71 height 8
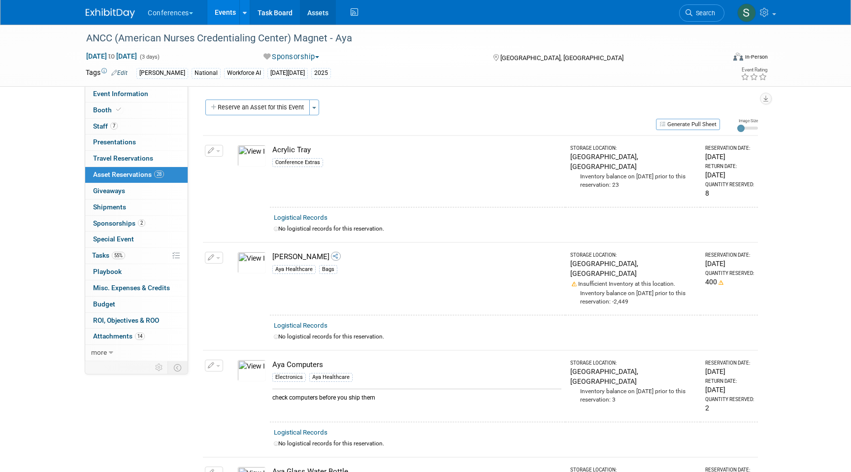
click at [303, 14] on link "Assets" at bounding box center [318, 12] width 36 height 25
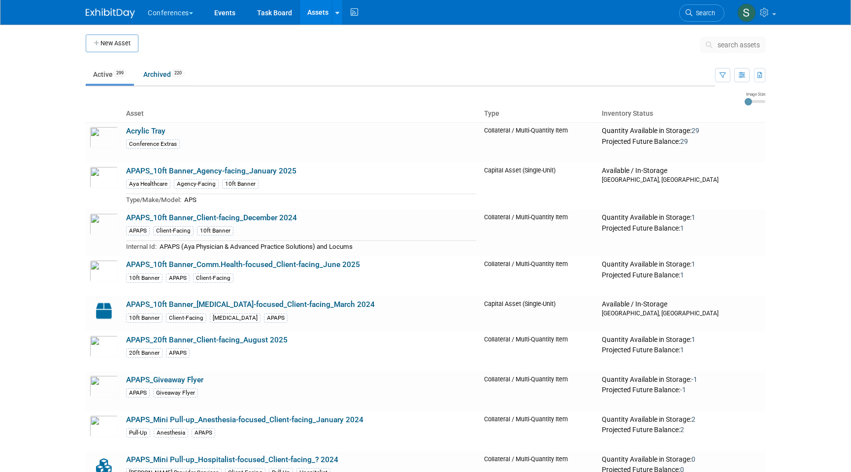
click at [728, 45] on span "search assets" at bounding box center [738, 45] width 42 height 8
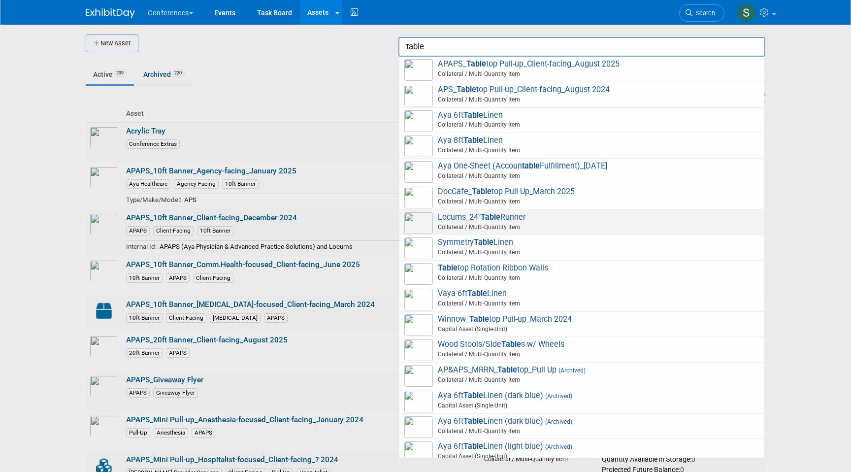
click at [551, 226] on span "Collateral / Multi-Quantity Item" at bounding box center [583, 227] width 352 height 9
type input "Locums_24" Table Runner"
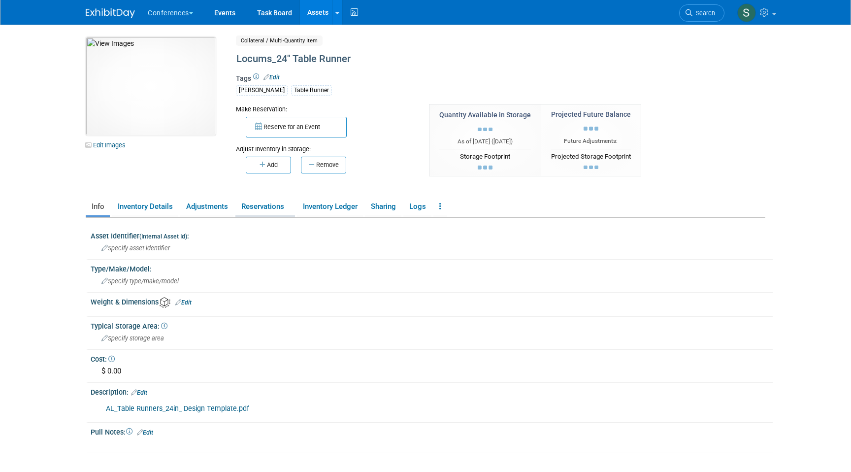
click at [263, 217] on li "Reservations" at bounding box center [265, 207] width 60 height 19
click at [259, 212] on link "Reservations" at bounding box center [265, 206] width 60 height 17
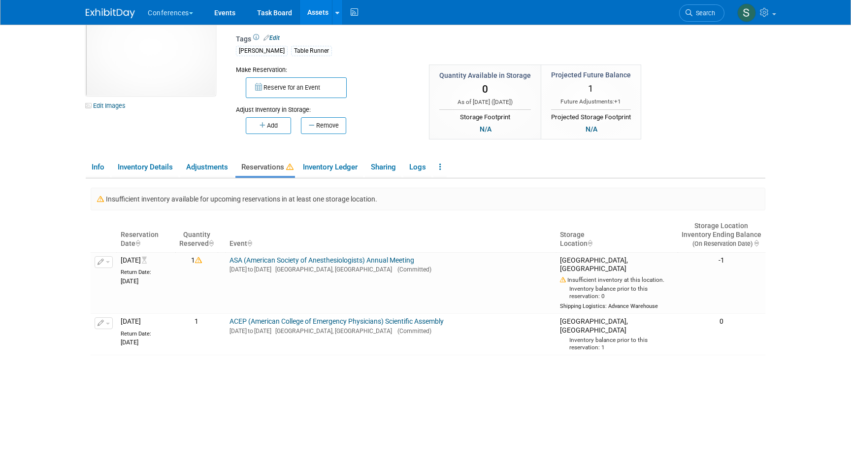
scroll to position [33, 0]
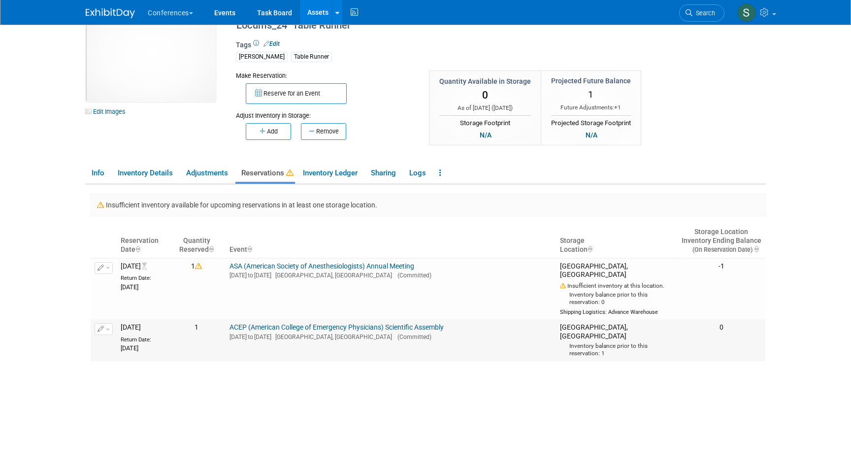
click at [286, 331] on link "ACEP (American College of Emergency Physicians) Scientific Assembly" at bounding box center [336, 327] width 214 height 8
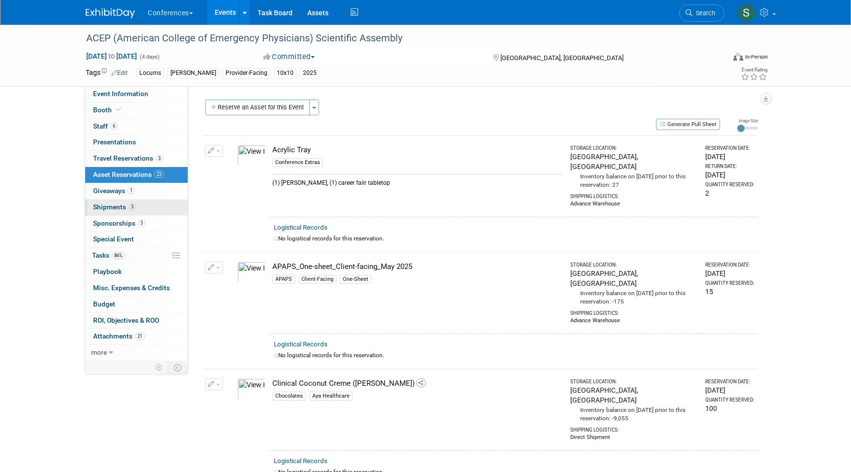
click at [135, 203] on span "Shipments 3" at bounding box center [114, 207] width 43 height 8
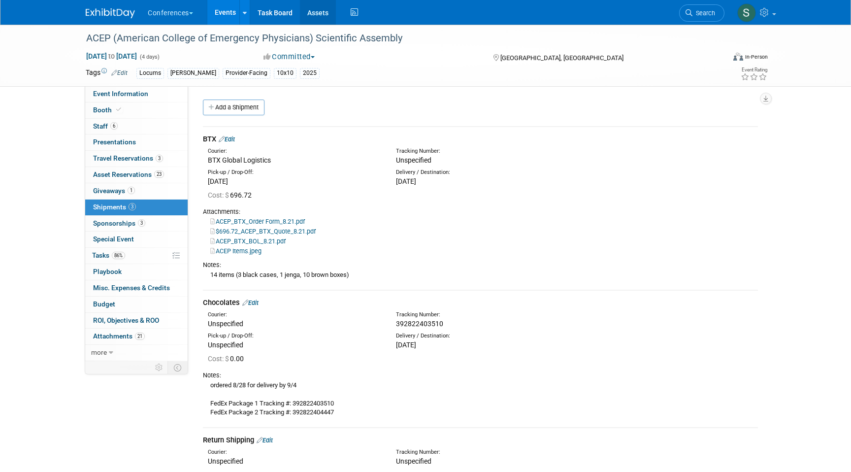
click at [325, 17] on link "Assets" at bounding box center [318, 12] width 36 height 25
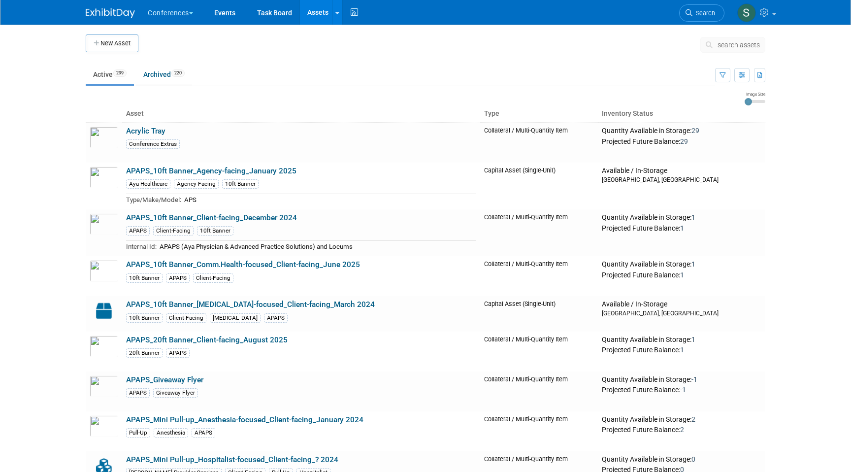
click at [749, 43] on span "search assets" at bounding box center [738, 45] width 42 height 8
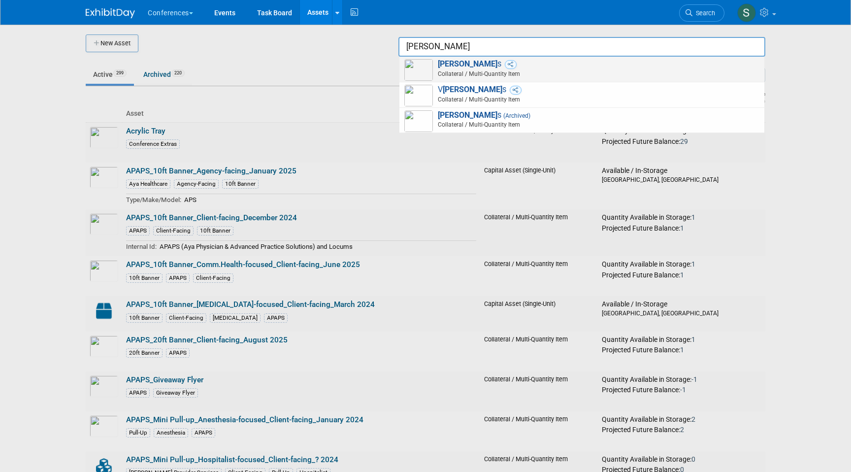
click at [592, 57] on div "Aya Pen s Collateral / Multi-Quantity Item" at bounding box center [581, 70] width 365 height 26
type input "Aya Pens"
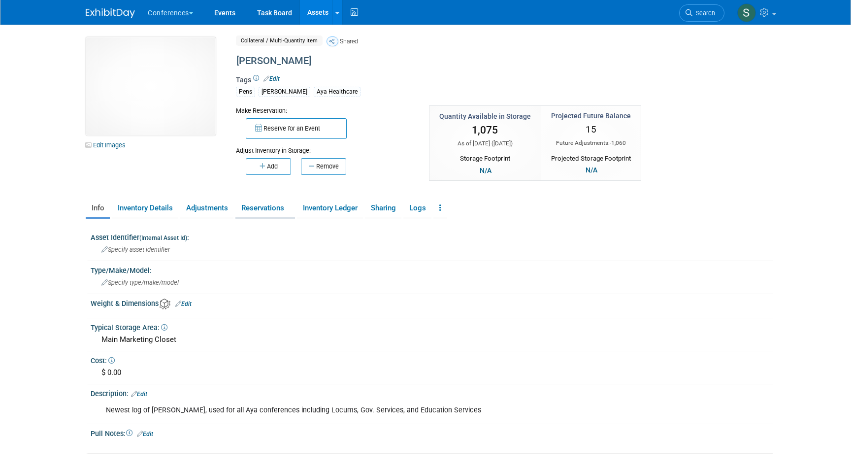
click at [266, 212] on link "Reservations" at bounding box center [265, 207] width 60 height 17
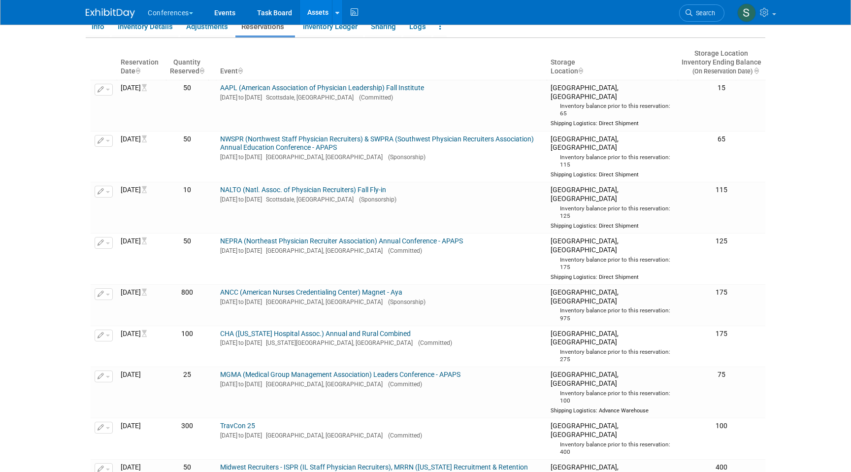
scroll to position [79, 0]
